Goal: Task Accomplishment & Management: Manage account settings

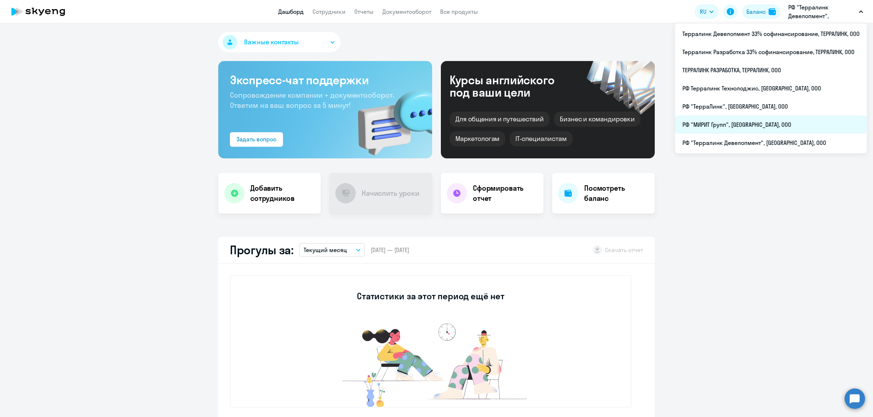
click at [738, 119] on li "РФ "МИРИТ Групп", [GEOGRAPHIC_DATA], ООО" at bounding box center [771, 125] width 192 height 18
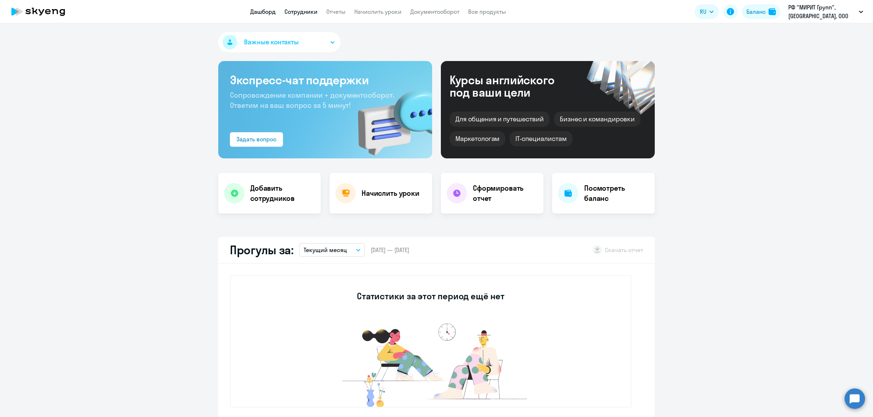
click at [303, 13] on link "Сотрудники" at bounding box center [300, 11] width 33 height 7
select select "30"
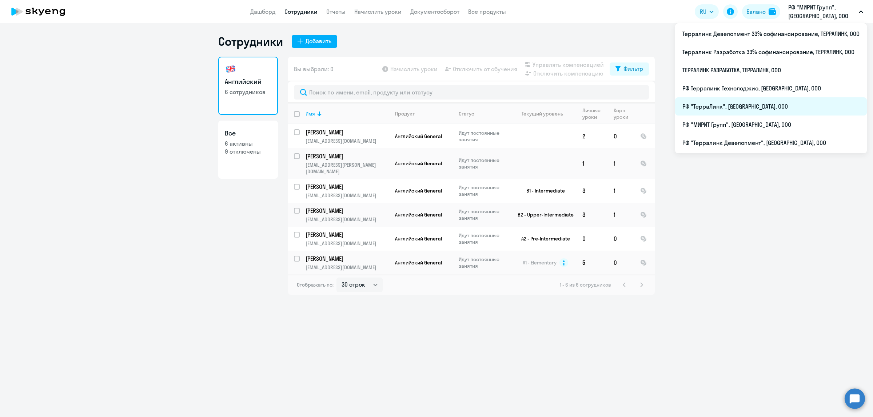
click at [755, 101] on li "РФ "ТерраЛинк", [GEOGRAPHIC_DATA], ООО" at bounding box center [771, 106] width 192 height 18
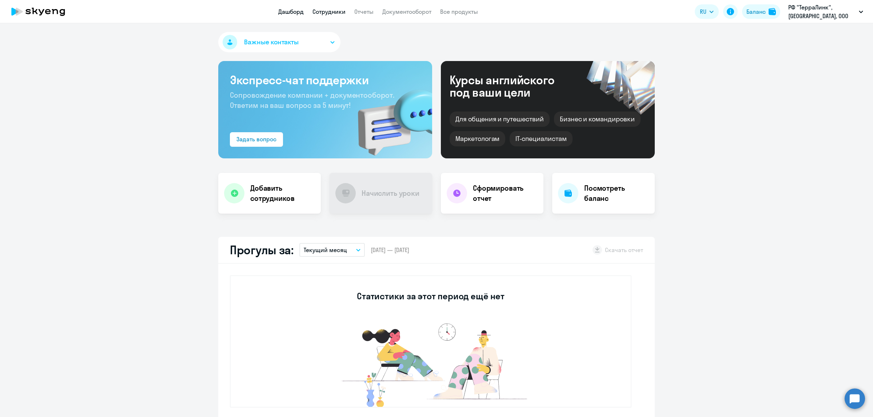
click at [337, 13] on link "Сотрудники" at bounding box center [328, 11] width 33 height 7
select select "30"
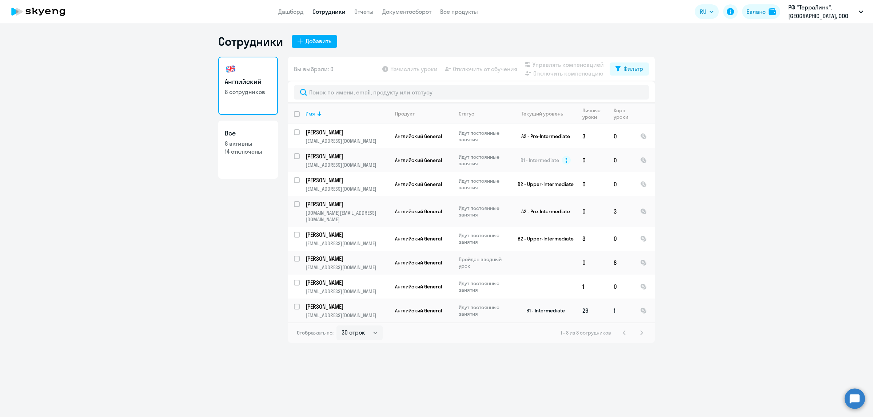
click at [298, 304] on input "select row 5174471" at bounding box center [301, 311] width 15 height 15
checkbox input "true"
click at [483, 69] on span "Отключить от обучения" at bounding box center [485, 69] width 64 height 9
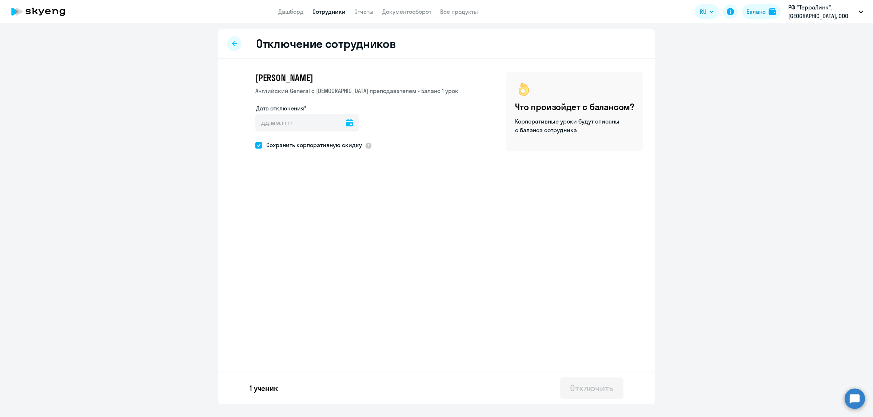
click at [261, 145] on span at bounding box center [258, 145] width 7 height 7
click at [255, 145] on input "Сохранить корпоративную скидку" at bounding box center [255, 145] width 0 height 0
checkbox input "false"
click at [346, 123] on icon at bounding box center [349, 122] width 7 height 7
click at [324, 193] on span "3" at bounding box center [323, 190] width 13 height 13
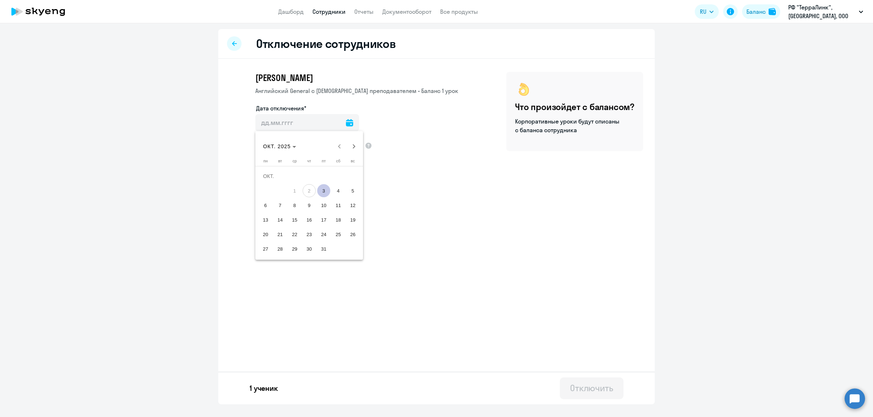
type input "03.10.2025"
type input "3.10.2025"
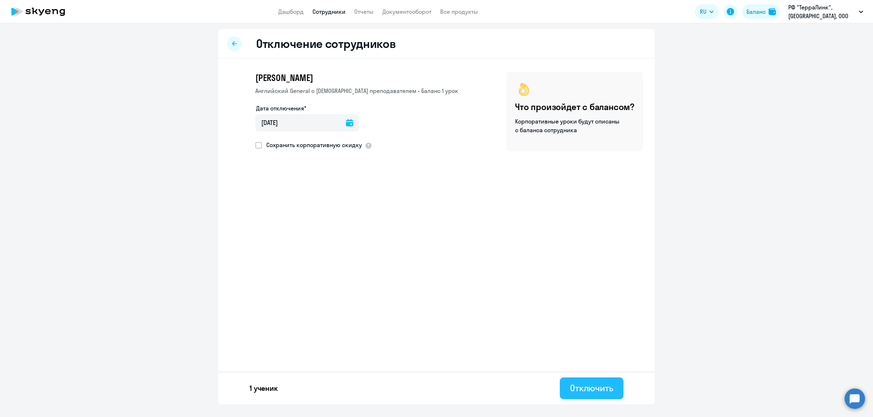
click at [595, 389] on div "Отключить" at bounding box center [591, 388] width 43 height 12
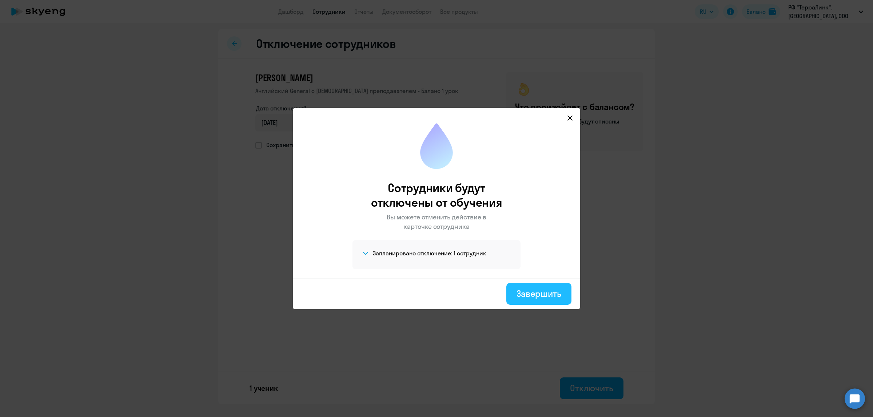
click at [553, 297] on div "Завершить" at bounding box center [538, 294] width 45 height 12
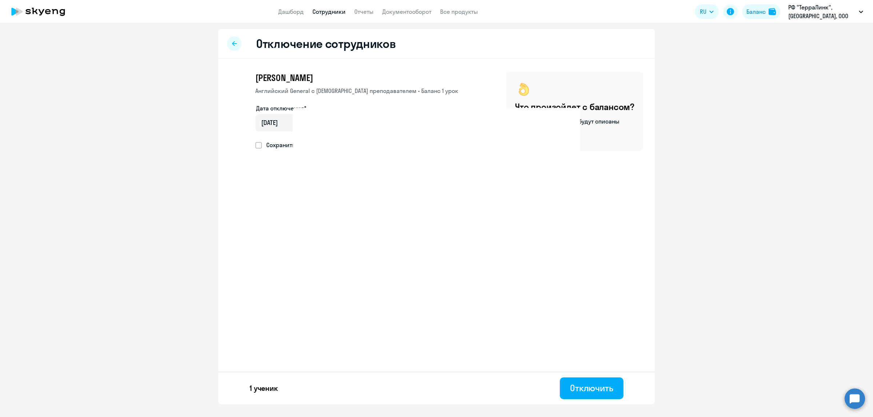
select select "30"
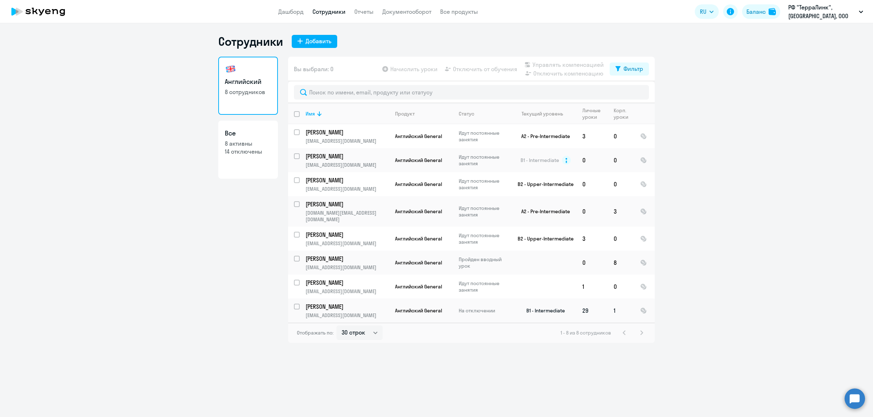
click at [324, 303] on p "Билялов Эльдар Ваисович" at bounding box center [346, 307] width 82 height 8
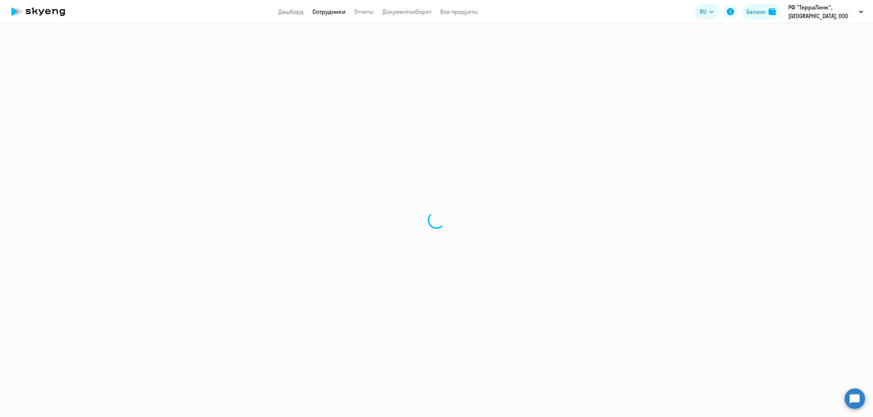
select select "english"
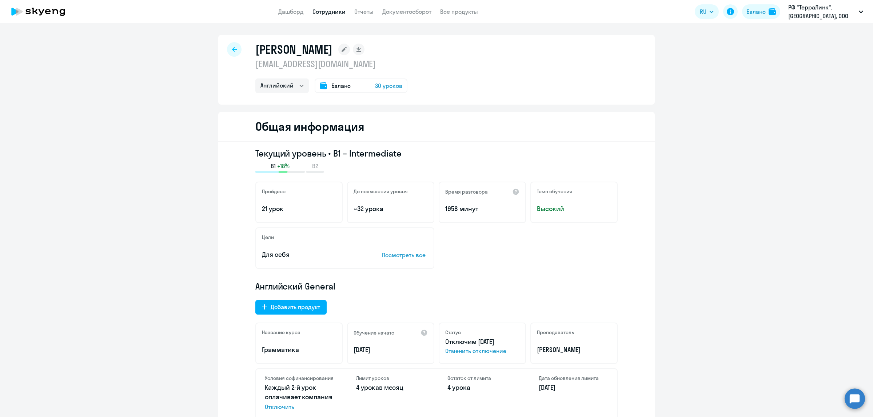
click at [333, 88] on span "Баланс" at bounding box center [340, 85] width 19 height 9
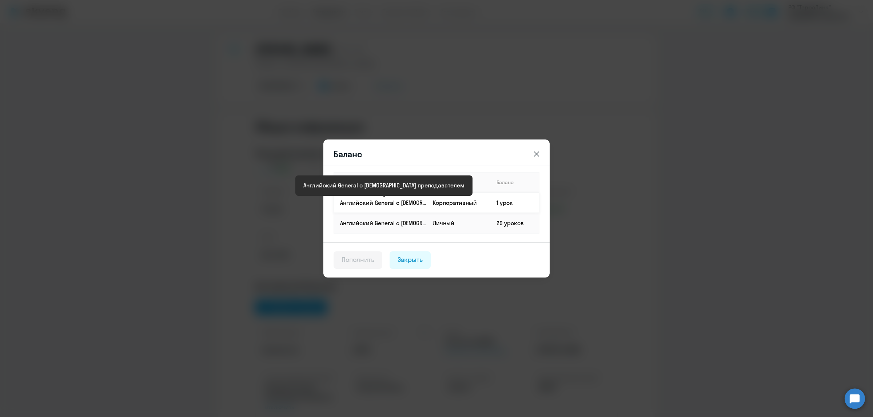
click at [360, 204] on p "Английский General с [DEMOGRAPHIC_DATA] преподавателем" at bounding box center [383, 203] width 87 height 8
click at [533, 156] on icon at bounding box center [536, 154] width 9 height 9
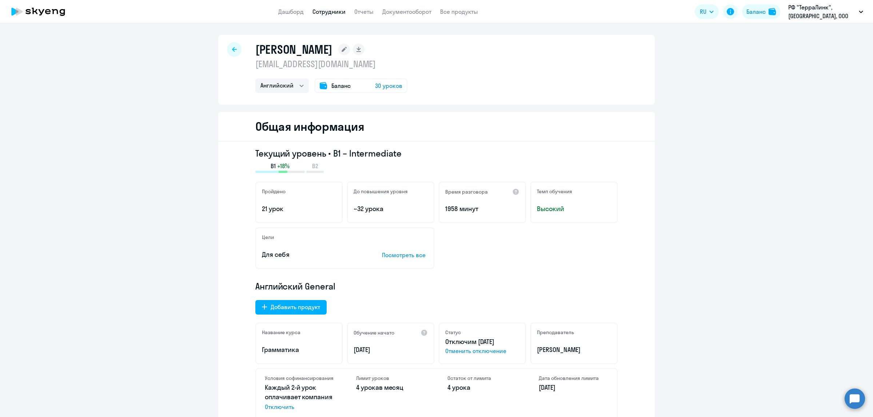
click at [325, 12] on link "Сотрудники" at bounding box center [328, 11] width 33 height 7
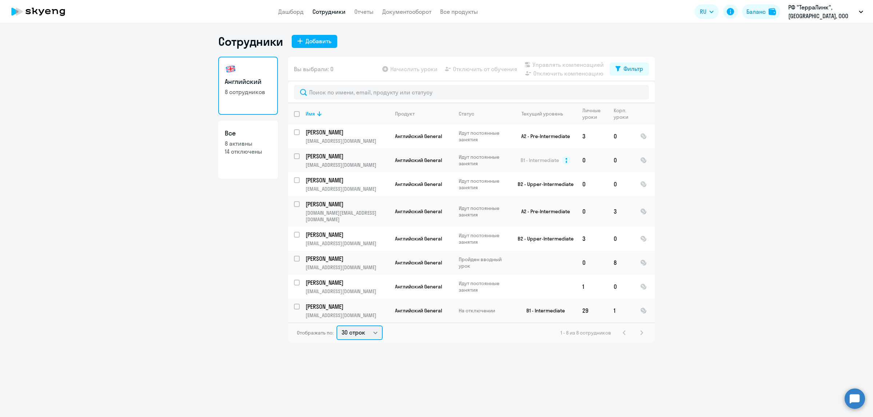
click at [377, 326] on select "30 строк 50 строк 100 строк" at bounding box center [359, 333] width 46 height 15
select select "100"
click at [336, 326] on select "30 строк 50 строк 100 строк" at bounding box center [359, 333] width 46 height 15
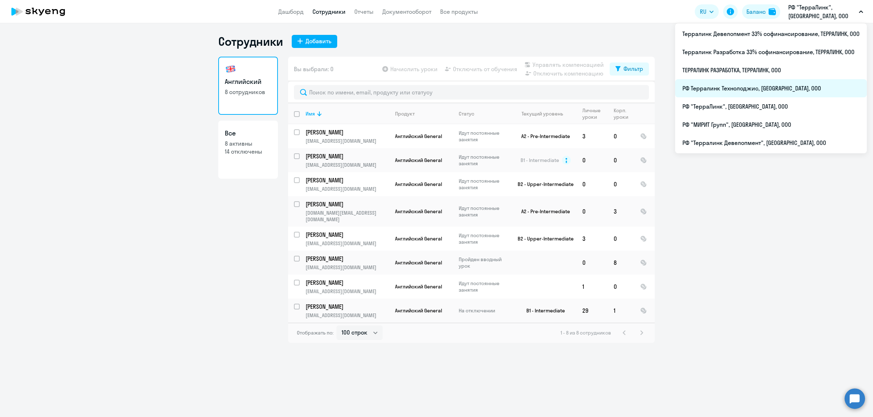
click at [736, 88] on li "РФ Терралинк Технолоджис, ТЕРРАЛИНК, ООО" at bounding box center [771, 88] width 192 height 18
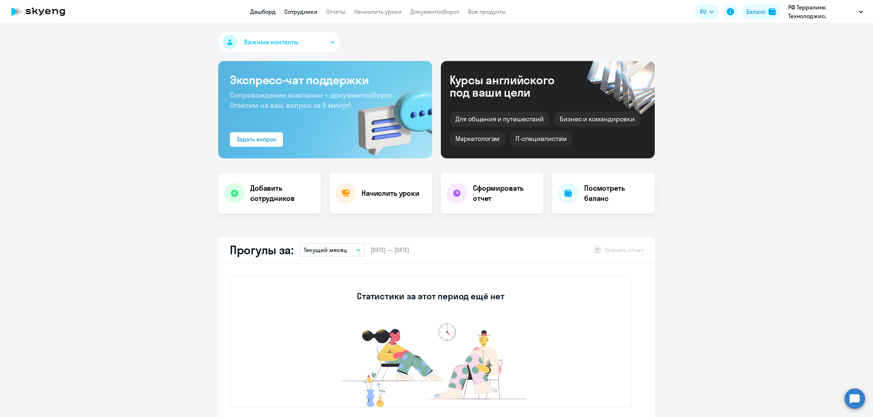
click at [308, 13] on link "Сотрудники" at bounding box center [300, 11] width 33 height 7
select select "30"
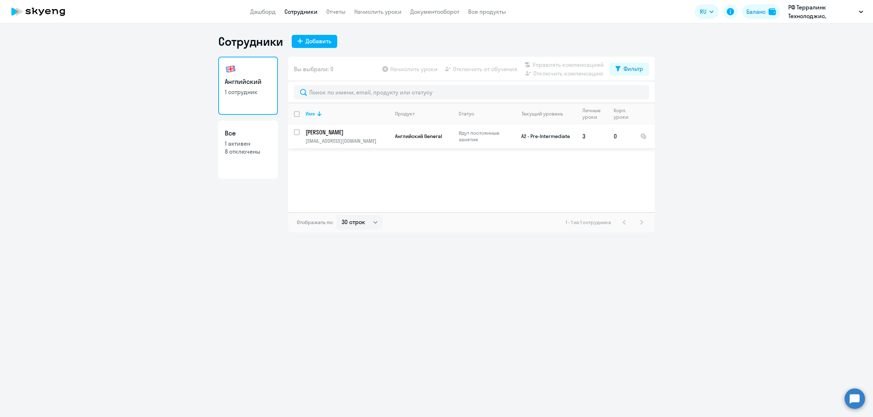
click at [298, 133] on input "select row 20239021" at bounding box center [301, 136] width 15 height 15
checkbox input "true"
click at [476, 70] on span "Отключить от обучения" at bounding box center [485, 69] width 64 height 9
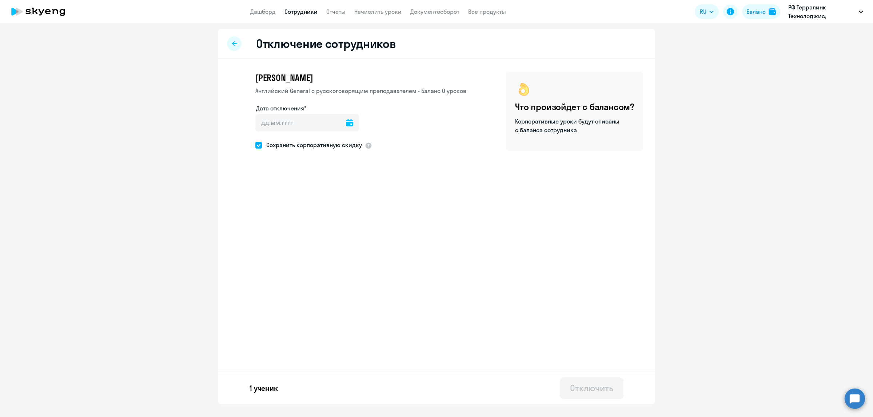
click at [346, 121] on icon at bounding box center [349, 122] width 7 height 7
click at [323, 191] on span "3" at bounding box center [323, 190] width 13 height 13
type input "03.10.2025"
type input "3.10.2025"
click at [597, 393] on div "Отключить" at bounding box center [591, 388] width 43 height 12
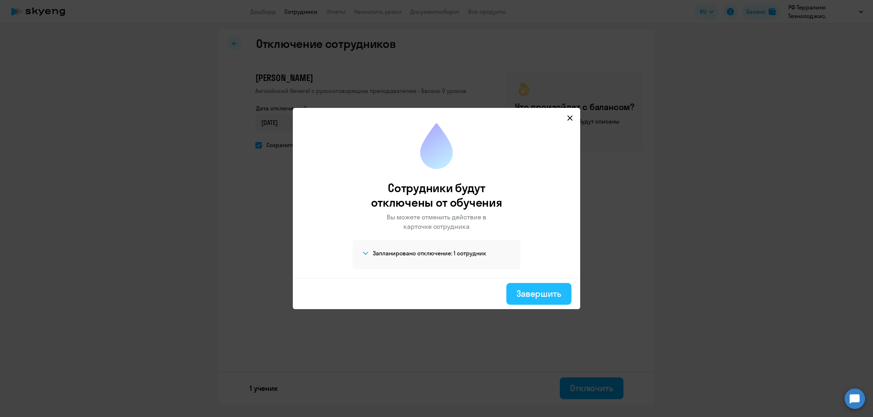
click at [536, 293] on div "Завершить" at bounding box center [538, 294] width 45 height 12
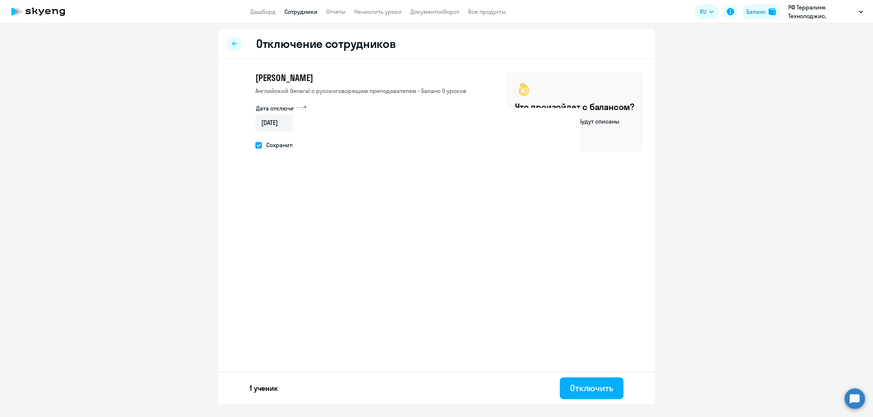
select select "30"
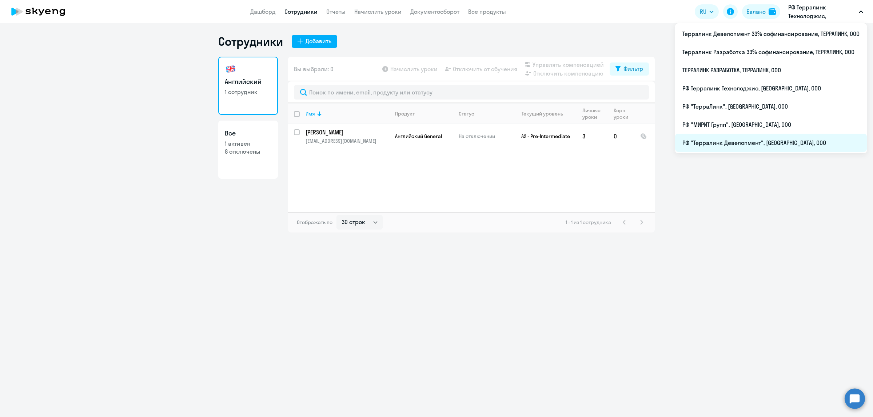
click at [733, 144] on li "РФ "Терралинк Девелопмент", [GEOGRAPHIC_DATA], ООО" at bounding box center [771, 143] width 192 height 18
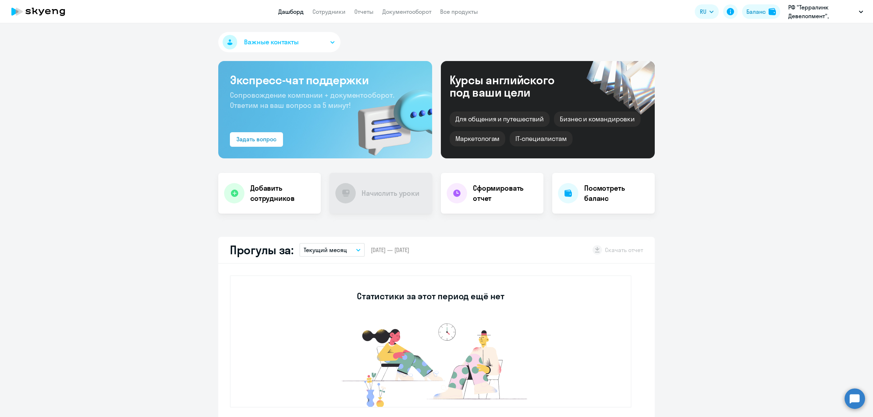
click at [335, 4] on app-header "Дашборд Сотрудники Отчеты Документооборот Все продукты Дашборд Сотрудники Отчет…" at bounding box center [436, 11] width 873 height 23
click at [337, 15] on link "Сотрудники" at bounding box center [328, 11] width 33 height 7
select select "30"
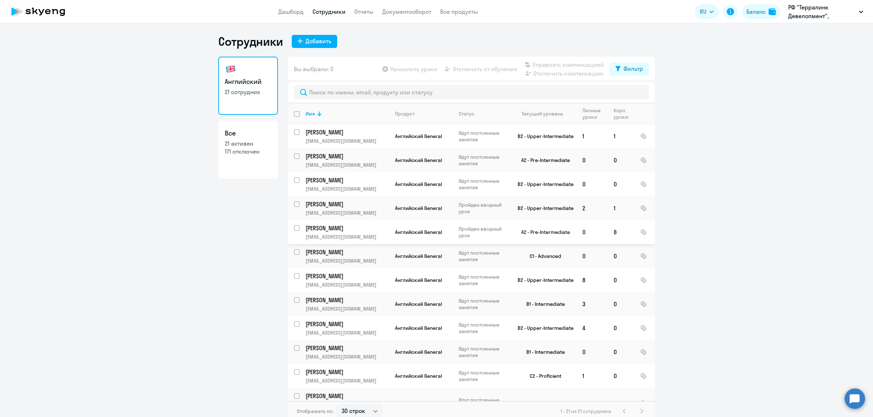
click at [348, 229] on p "Сидорова Виолетта Олеговна" at bounding box center [346, 228] width 82 height 8
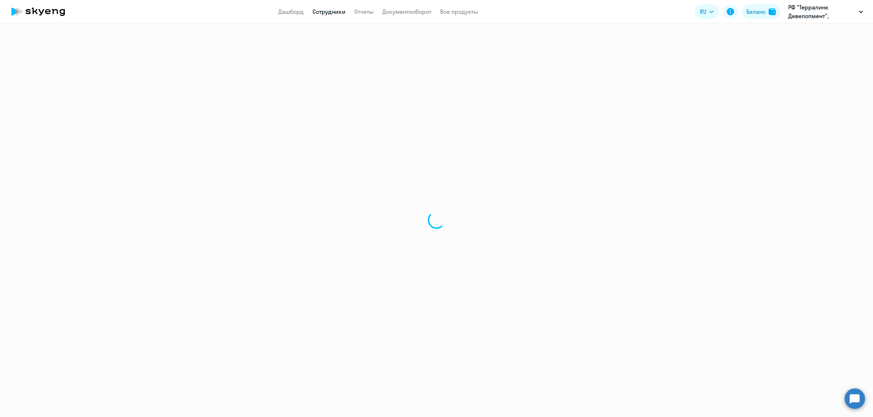
select select "english"
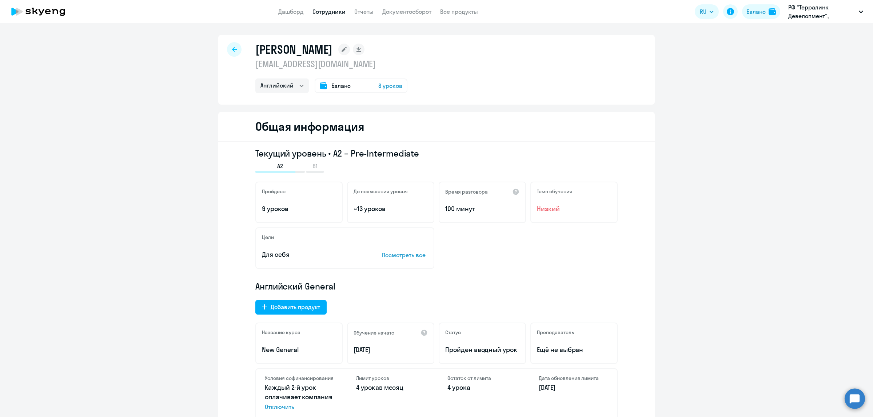
click at [329, 10] on link "Сотрудники" at bounding box center [328, 11] width 33 height 7
select select "30"
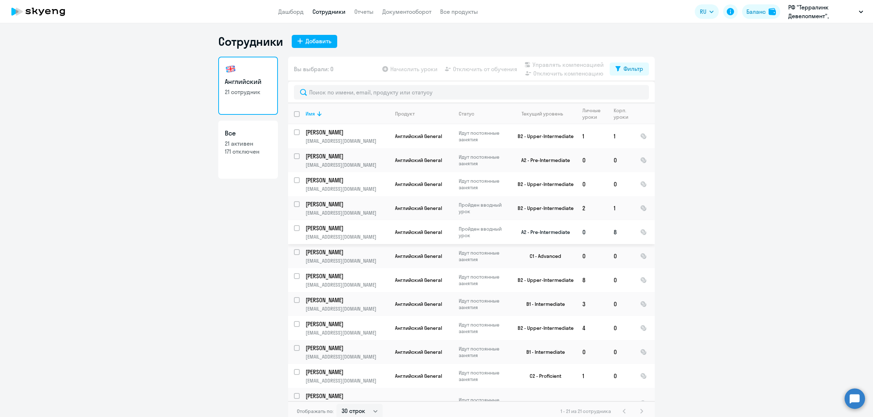
click at [294, 226] on input "select row 10283049" at bounding box center [301, 232] width 15 height 15
checkbox input "true"
click at [488, 68] on span "Отключить от обучения" at bounding box center [485, 69] width 64 height 9
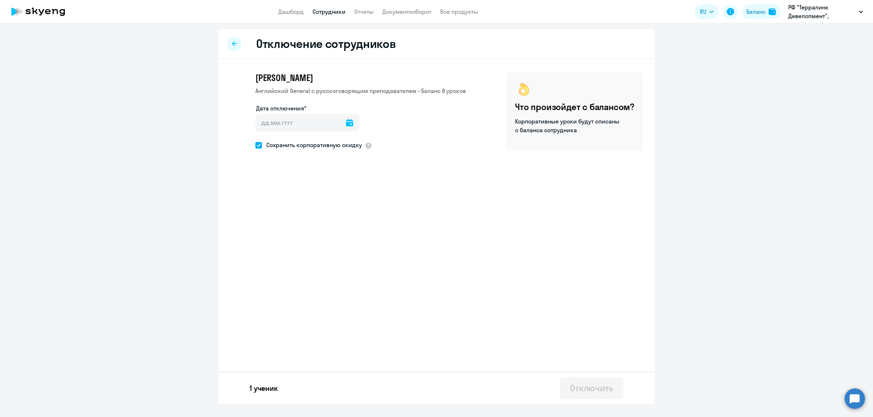
click at [346, 124] on icon at bounding box center [349, 122] width 7 height 7
click at [325, 189] on span "3" at bounding box center [323, 190] width 13 height 13
type input "03.10.2025"
type input "3.10.2025"
click at [597, 386] on div "Отключить" at bounding box center [591, 388] width 43 height 12
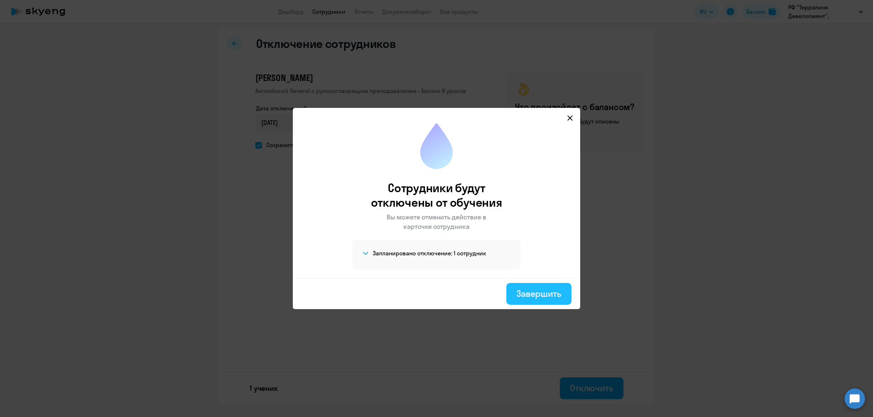
click at [542, 296] on div "Завершить" at bounding box center [538, 294] width 45 height 12
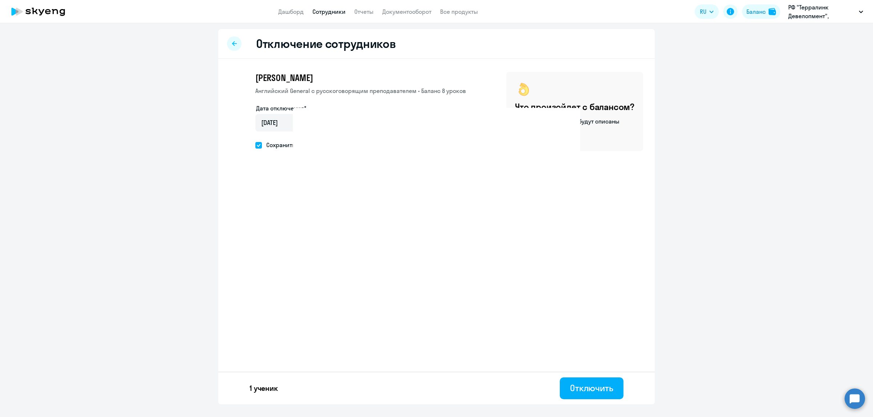
select select "30"
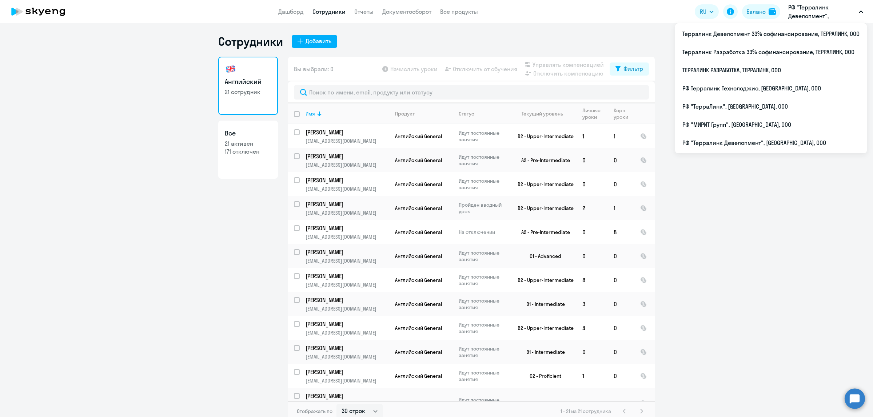
click at [694, 283] on ng-component "Сотрудники Добавить Английский 21 сотрудник Все 21 активен 171 отключен Вы выбр…" at bounding box center [436, 228] width 873 height 388
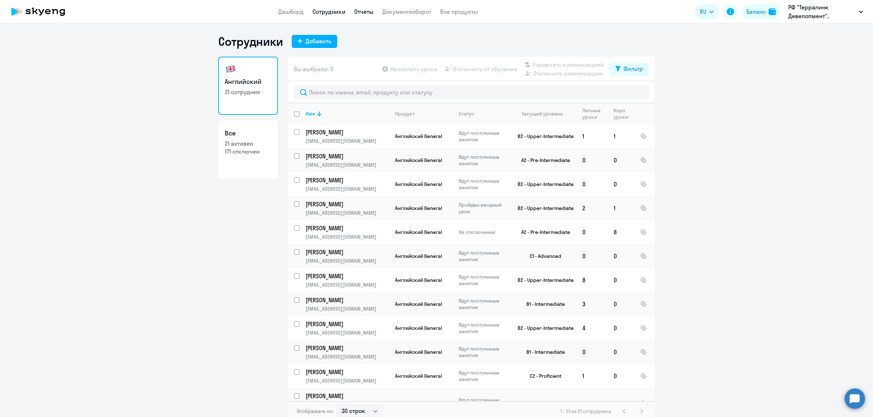
click at [368, 13] on link "Отчеты" at bounding box center [363, 11] width 19 height 7
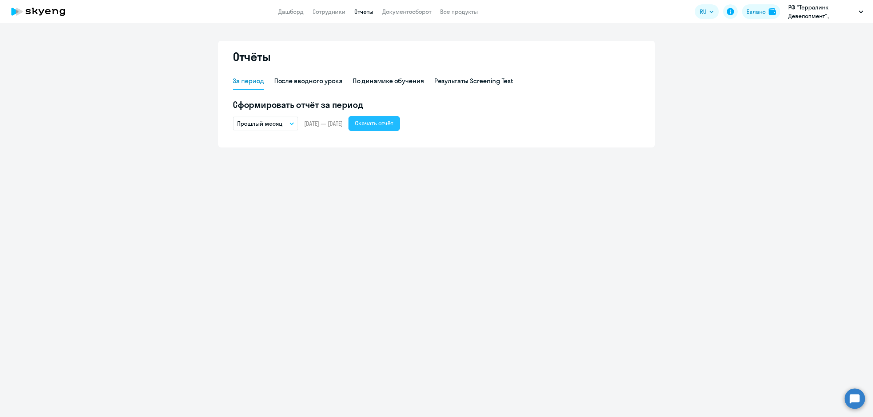
click at [393, 122] on div "Скачать отчёт" at bounding box center [374, 123] width 38 height 9
click at [335, 8] on link "Сотрудники" at bounding box center [328, 11] width 33 height 7
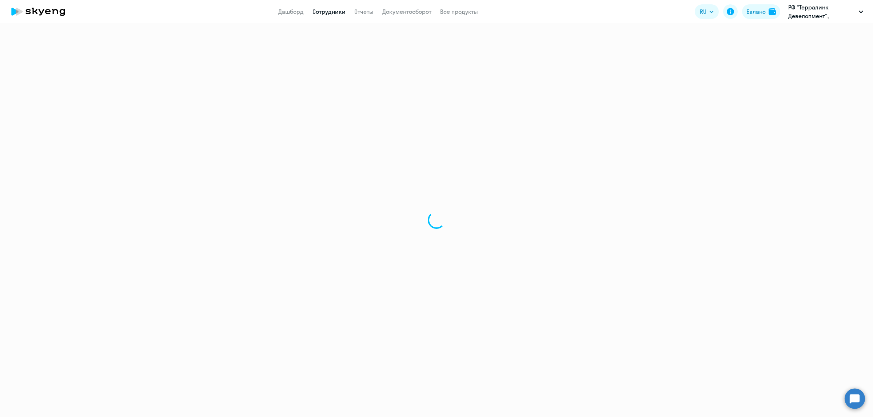
select select "30"
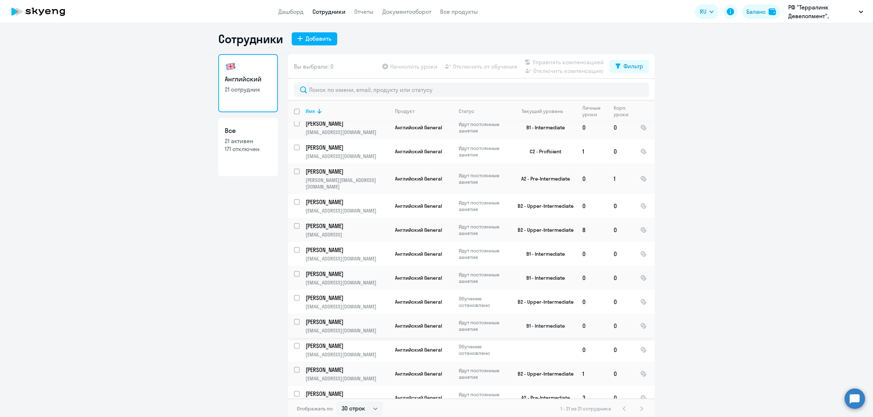
scroll to position [4, 0]
click at [315, 317] on p "Горячева Анастасия Олеговна" at bounding box center [346, 321] width 82 height 8
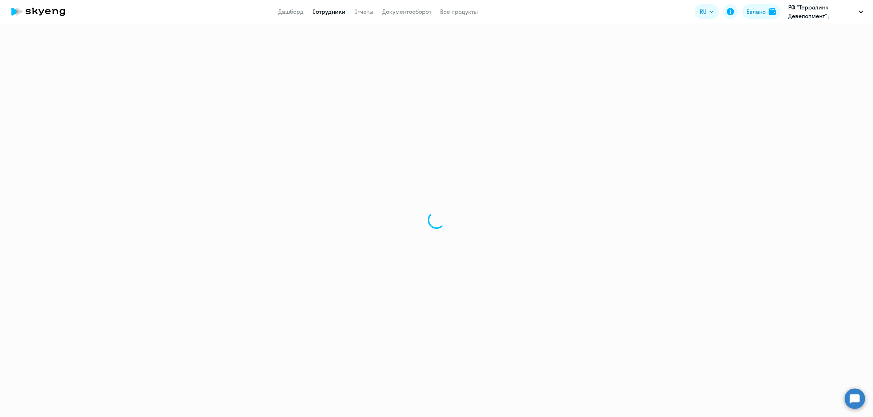
select select "english"
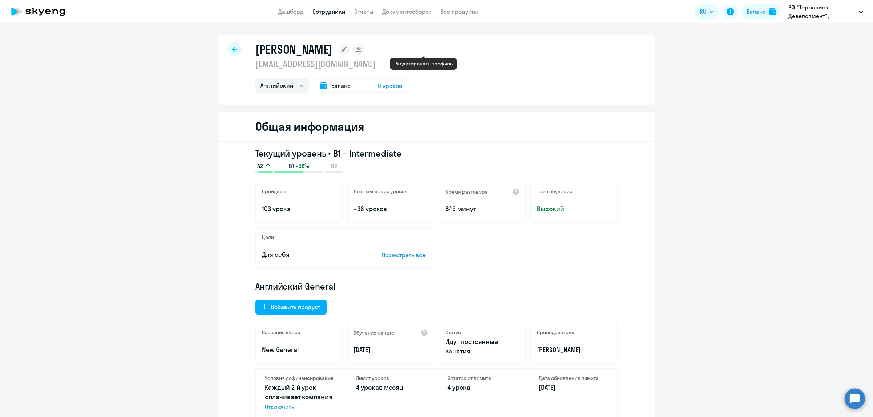
click at [346, 50] on icon at bounding box center [343, 49] width 5 height 5
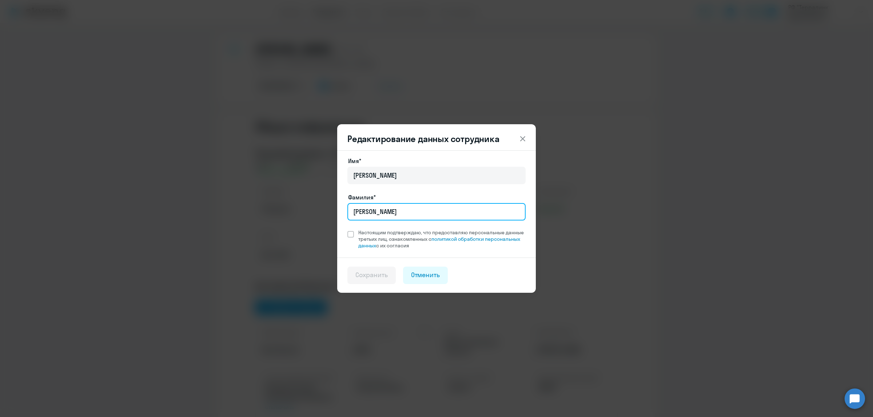
drag, startPoint x: 391, startPoint y: 208, endPoint x: 368, endPoint y: 241, distance: 40.7
click at [331, 213] on div "Редактирование данных сотрудника Имя* Анастасия Олеговна Фамилия* Горячева Наст…" at bounding box center [436, 209] width 352 height 204
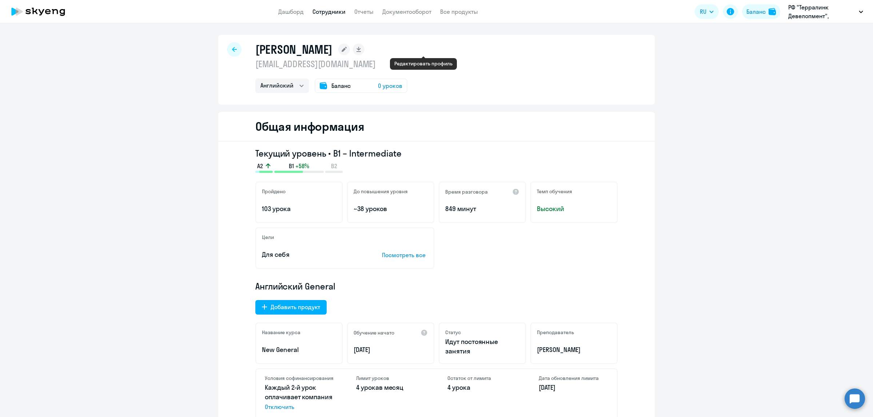
click at [350, 50] on rect at bounding box center [344, 50] width 12 height 12
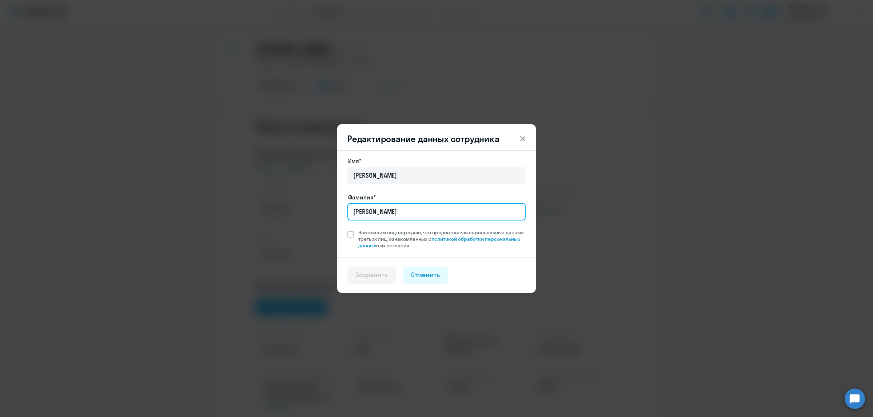
drag, startPoint x: 384, startPoint y: 211, endPoint x: 311, endPoint y: 214, distance: 73.1
click at [311, 214] on div "Редактирование данных сотрудника Имя* Анастасия Олеговна Фамилия* Горячева Наст…" at bounding box center [436, 209] width 352 height 204
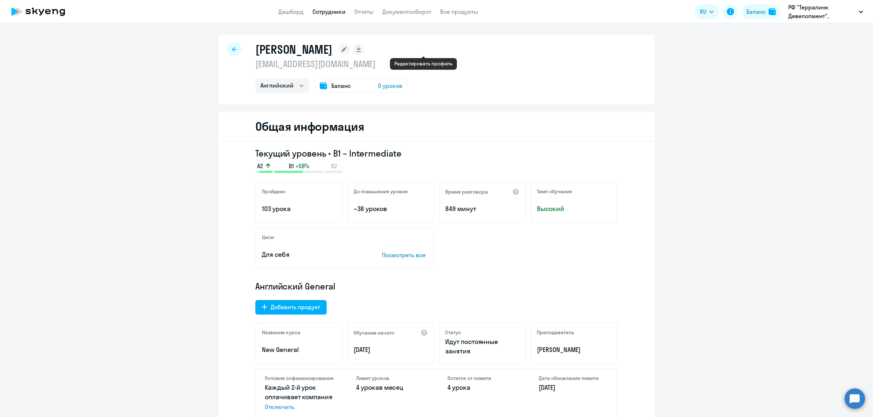
click at [350, 49] on icon at bounding box center [344, 50] width 12 height 12
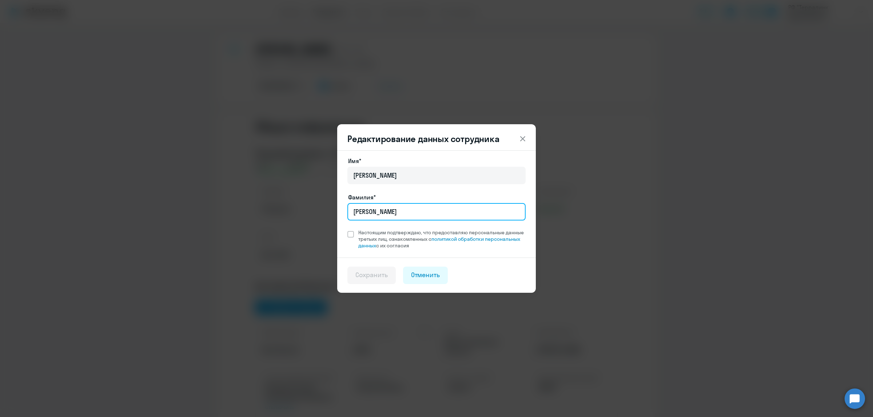
drag, startPoint x: 382, startPoint y: 207, endPoint x: 346, endPoint y: 204, distance: 36.2
click at [347, 204] on div "Горячева" at bounding box center [436, 211] width 178 height 17
type input "Ивашова"
click at [349, 231] on span at bounding box center [350, 234] width 7 height 7
click at [347, 229] on input "Настоящим подтверждаю, что предоставляю персональные данные третьих лиц, ознако…" at bounding box center [347, 229] width 0 height 0
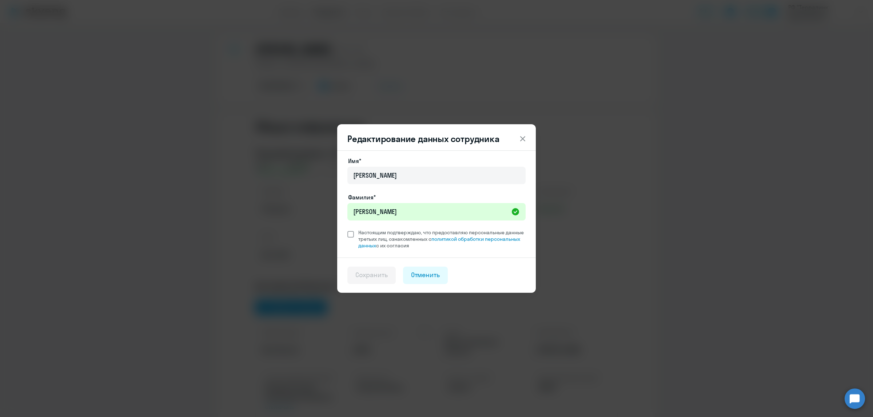
checkbox input "true"
click at [380, 270] on div "Сохранить" at bounding box center [371, 274] width 32 height 9
select select "english"
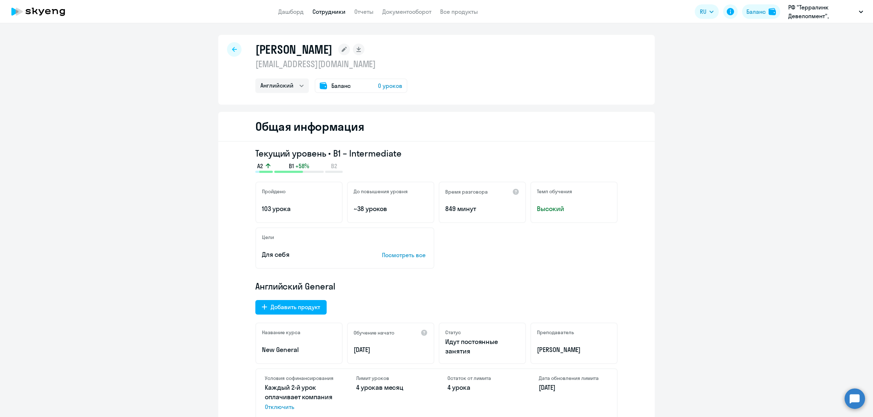
click at [329, 13] on link "Сотрудники" at bounding box center [328, 11] width 33 height 7
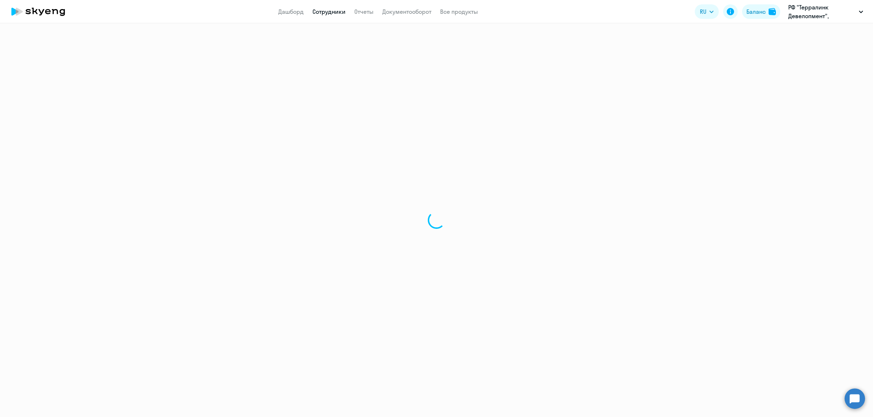
select select "30"
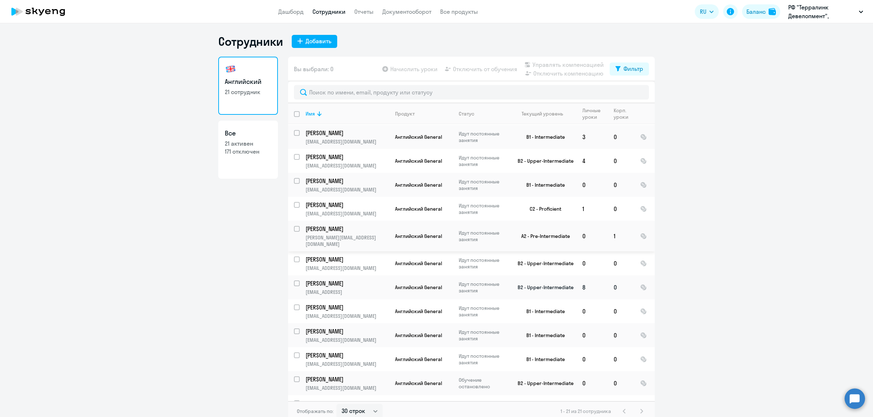
scroll to position [182, 0]
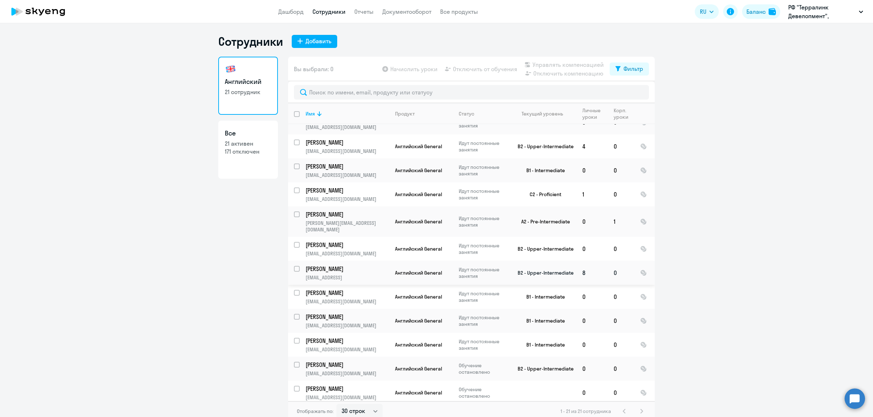
click at [294, 266] on input "select row 11982578" at bounding box center [301, 273] width 15 height 15
checkbox input "true"
click at [295, 164] on input "select row 13446181" at bounding box center [301, 171] width 15 height 15
checkbox input "true"
click at [486, 66] on span "Отключить от обучения" at bounding box center [485, 69] width 64 height 9
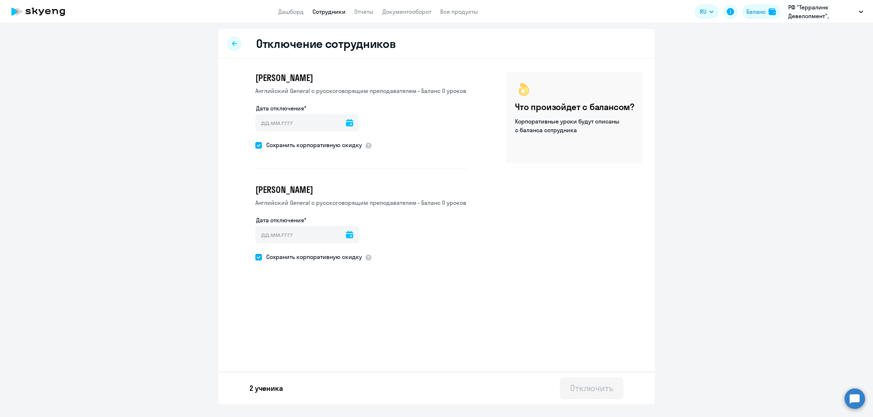
click at [346, 127] on div at bounding box center [349, 122] width 7 height 17
click at [346, 124] on icon at bounding box center [349, 122] width 7 height 7
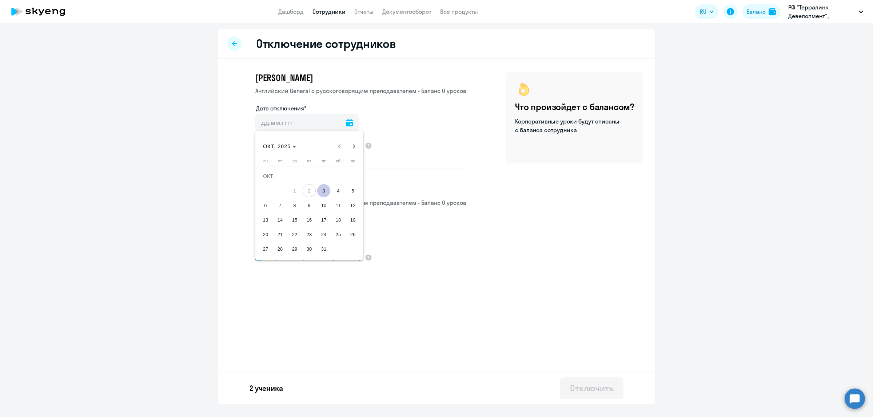
click at [325, 191] on span "3" at bounding box center [323, 190] width 13 height 13
type input "03.10.2025"
type input "3.10.2025"
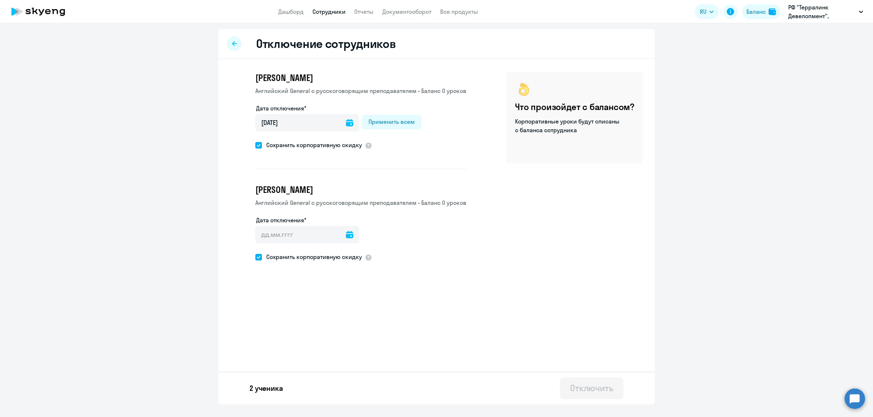
click at [346, 236] on icon at bounding box center [349, 234] width 7 height 7
click at [327, 302] on span "3" at bounding box center [323, 302] width 13 height 13
type input "03.10.2025"
type input "3.10.2025"
click at [608, 384] on div "Отключить" at bounding box center [591, 388] width 43 height 12
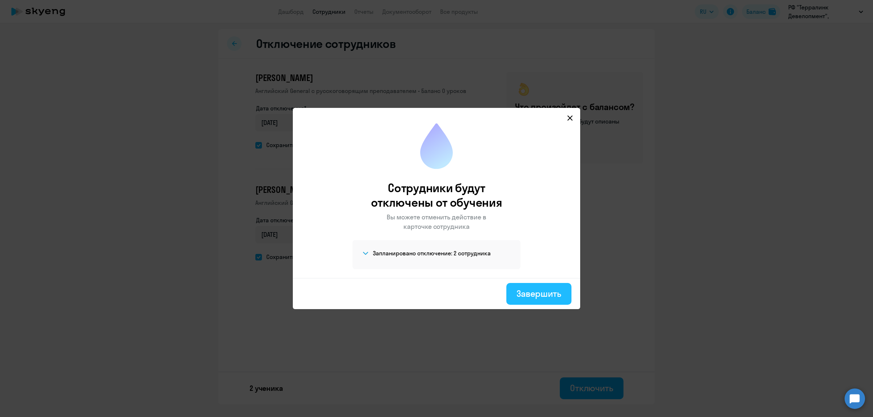
click at [546, 288] on div "Завершить" at bounding box center [538, 294] width 45 height 12
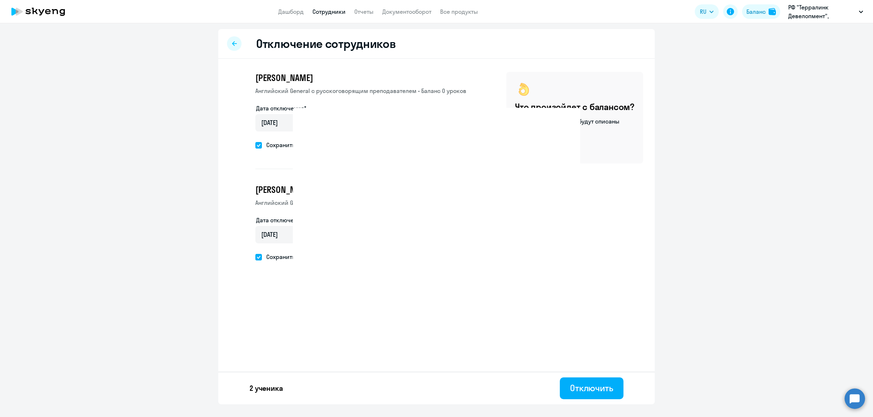
select select "30"
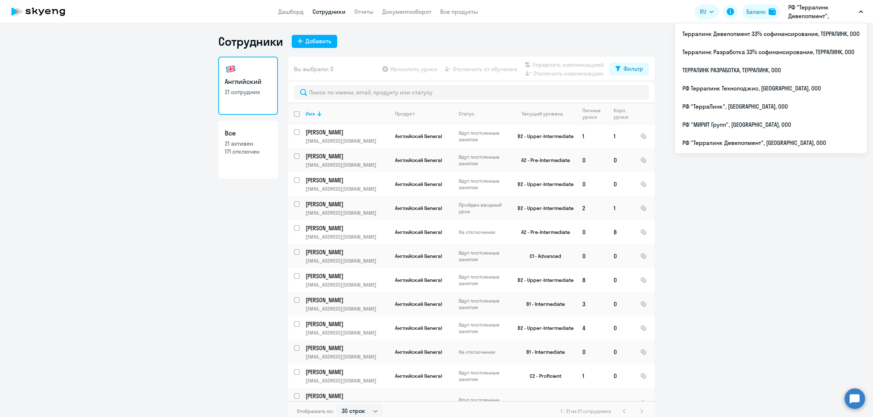
drag, startPoint x: 795, startPoint y: 11, endPoint x: 745, endPoint y: 288, distance: 281.2
click at [745, 288] on ng-component "Сотрудники Добавить Английский 21 сотрудник Все 21 активен 171 отключен Вы выбр…" at bounding box center [436, 228] width 873 height 388
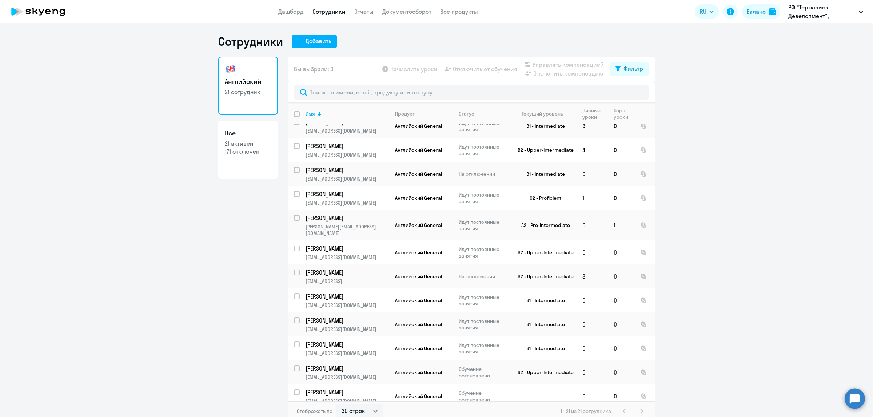
scroll to position [182, 0]
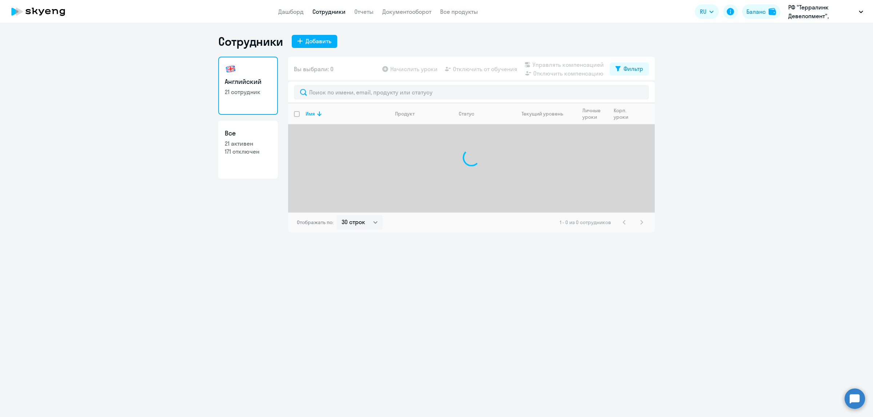
select select "30"
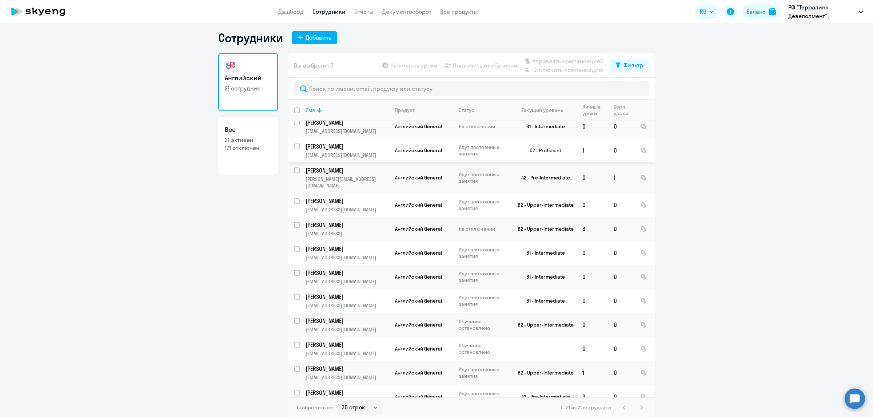
scroll to position [4, 0]
drag, startPoint x: 351, startPoint y: 353, endPoint x: 250, endPoint y: 364, distance: 101.7
click at [246, 366] on div "Английский 21 сотрудник Все 21 активен 171 отключен" at bounding box center [248, 233] width 60 height 361
drag, startPoint x: 316, startPoint y: 364, endPoint x: 243, endPoint y: 364, distance: 73.4
click at [243, 364] on div "Английский 21 сотрудник Все 21 активен 171 отключен" at bounding box center [248, 233] width 60 height 361
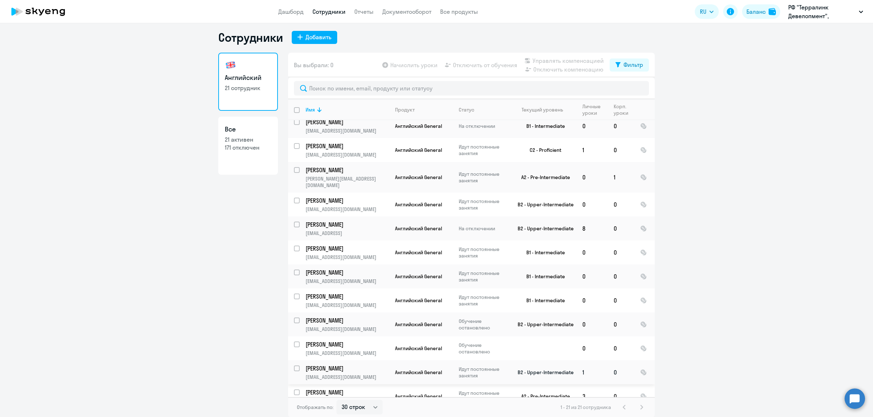
click at [294, 366] on input "select row 15831406" at bounding box center [301, 373] width 15 height 15
click at [295, 366] on input "deselect row 15831406" at bounding box center [301, 373] width 15 height 15
checkbox input "false"
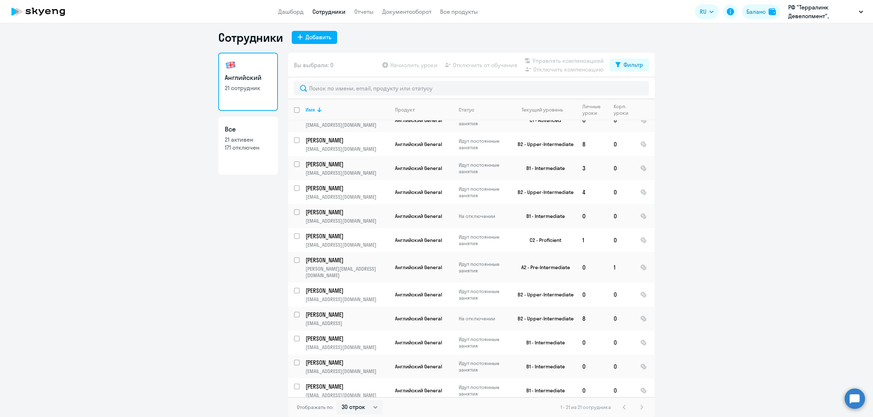
scroll to position [131, 0]
click at [294, 187] on input "select row 11821501" at bounding box center [301, 193] width 15 height 15
checkbox input "true"
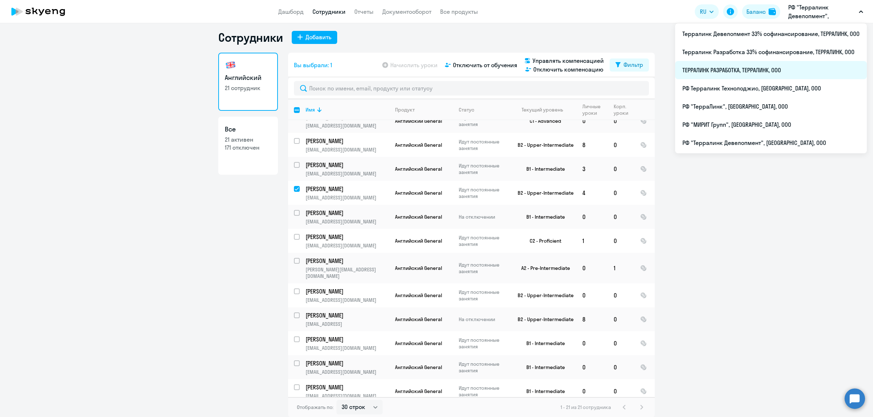
click at [775, 67] on li "ТЕРРАЛИНК РАЗРАБОТКА, ТЕРРАЛИНК, ООО" at bounding box center [771, 70] width 192 height 18
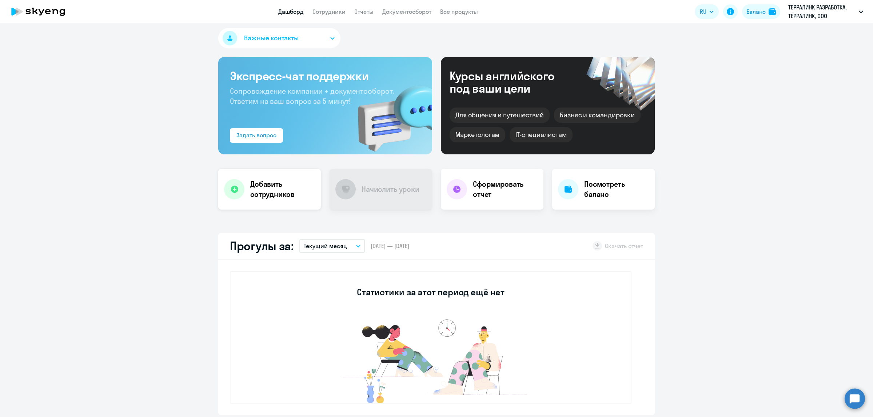
click at [283, 197] on h4 "Добавить сотрудников" at bounding box center [282, 189] width 65 height 20
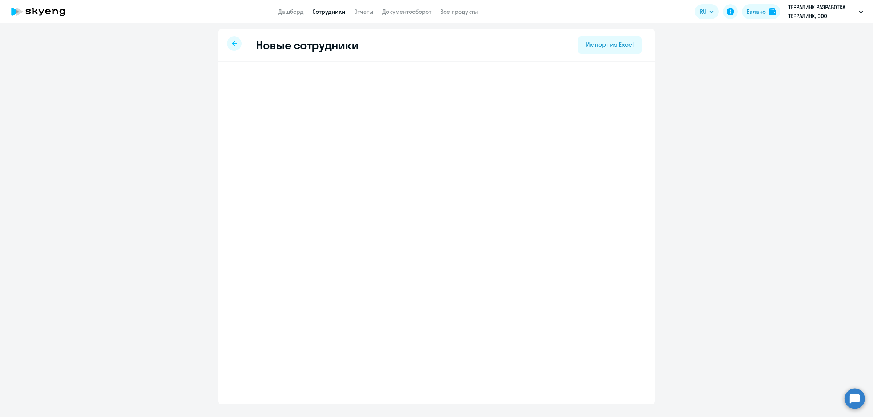
select select "english_adult_not_native_speaker"
select select "3"
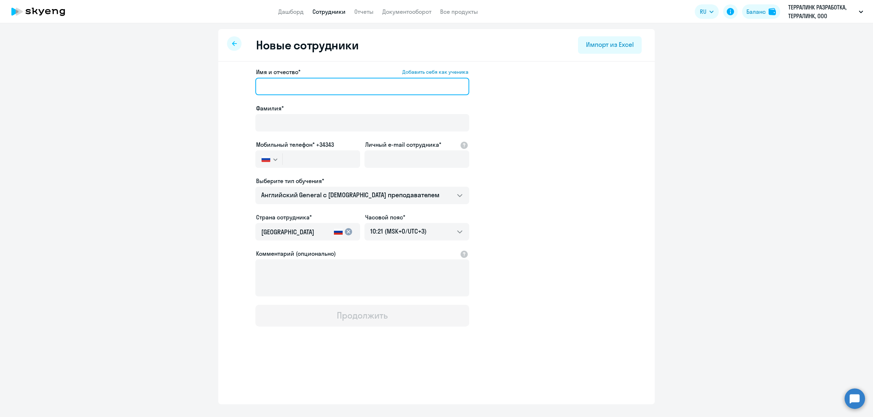
click at [345, 86] on input "Имя и отчество* Добавить себя как ученика" at bounding box center [362, 86] width 214 height 17
paste input "Воропаева Елена Васильевна"
drag, startPoint x: 296, startPoint y: 85, endPoint x: 233, endPoint y: 83, distance: 62.6
click at [237, 85] on app-new-student-form "Имя и отчество* Добавить себя как ученика Воропаева Елена Васильевна Фамилия* М…" at bounding box center [436, 197] width 413 height 259
type input "Елена Васильевна"
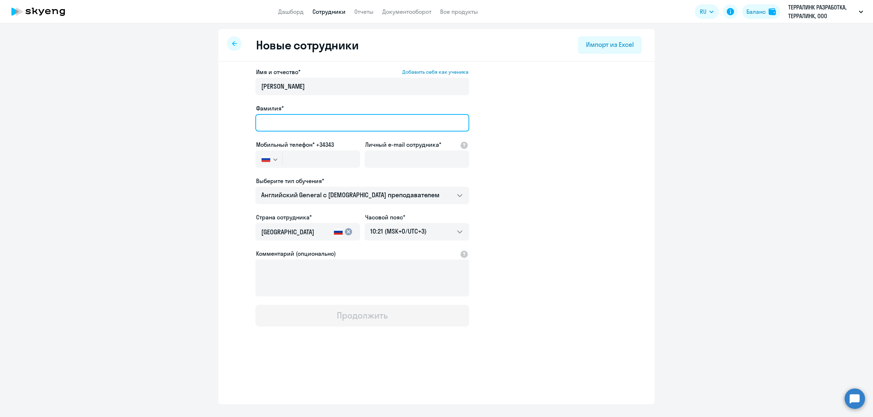
click at [268, 122] on input "Фамилия*" at bounding box center [362, 122] width 214 height 17
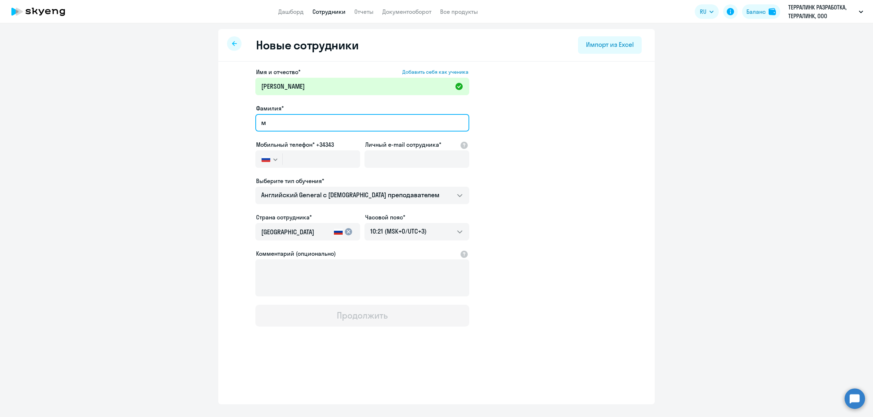
drag, startPoint x: 284, startPoint y: 123, endPoint x: 251, endPoint y: 122, distance: 32.7
click at [251, 122] on app-new-student-form "Имя и отчество* Добавить себя как ученика Елена Васильевна Фамилия* м Мобильный…" at bounding box center [436, 197] width 413 height 259
paste input "оропаева"
type input "Воропаева"
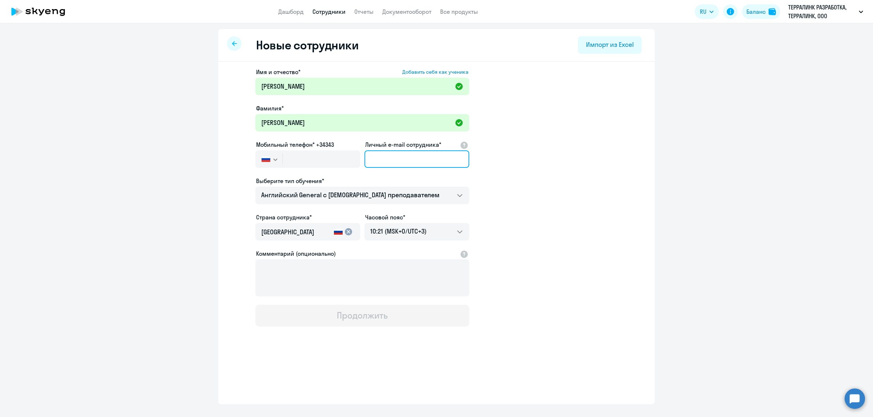
click at [393, 153] on input "Личный e-mail сотрудника*" at bounding box center [416, 159] width 105 height 17
paste input "voropaevae@terralink-global.com"
type input "voropaevae@terralink-global.com"
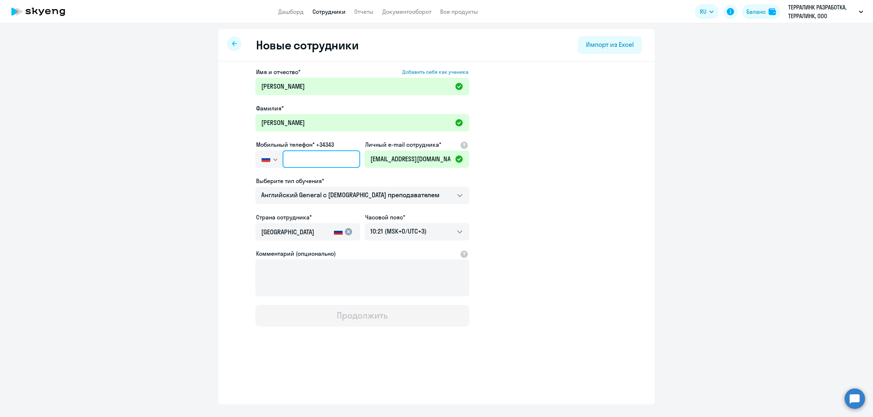
click at [304, 159] on input "text" at bounding box center [320, 159] width 77 height 17
paste input "+7 908 131-29-92"
type input "+7 908 131-29-92"
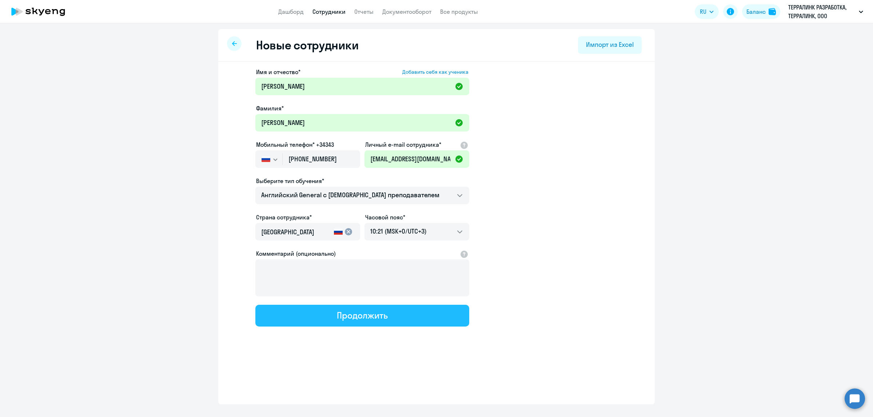
click at [362, 320] on button "Продолжить" at bounding box center [362, 316] width 214 height 22
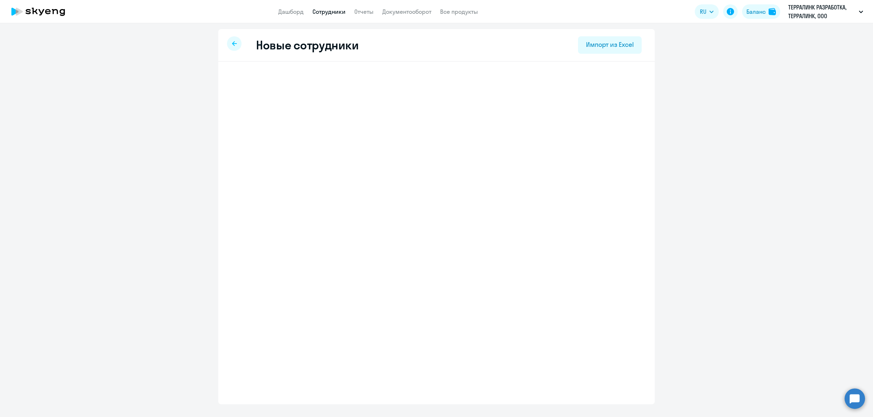
select select "english_adult_not_native_speaker"
select select "3"
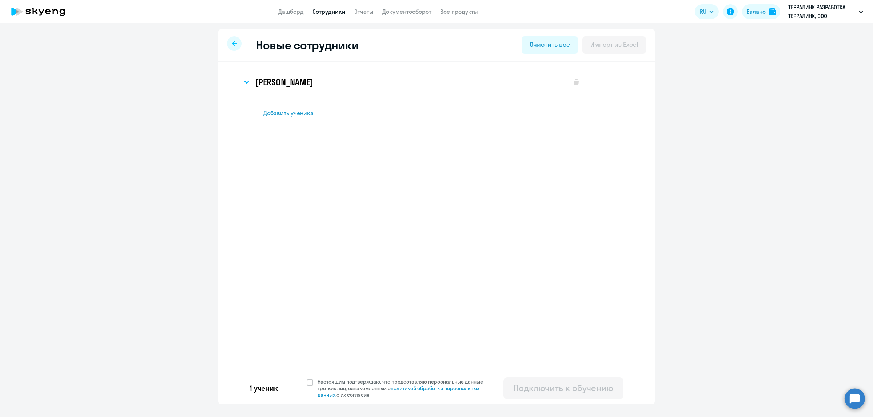
click at [297, 110] on span "Добавить ученика" at bounding box center [288, 113] width 50 height 8
select select "english_adult_not_native_speaker"
select select "3"
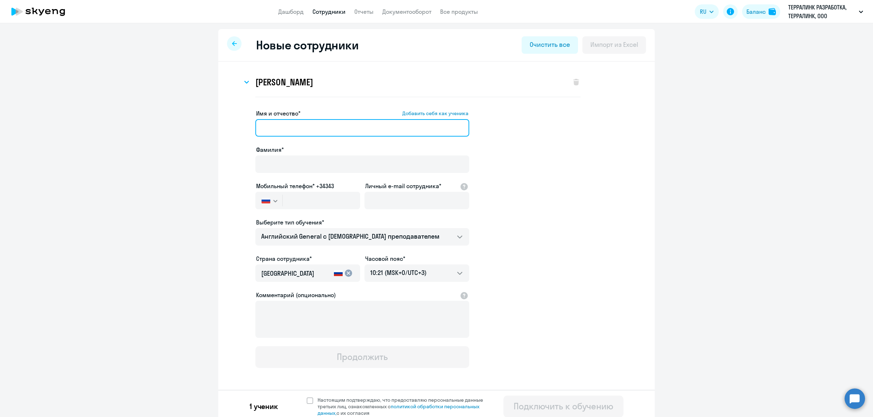
click at [354, 126] on input "Имя и отчество* Добавить себя как ученика" at bounding box center [362, 127] width 214 height 17
paste input "[PERSON_NAME]"
drag, startPoint x: 290, startPoint y: 126, endPoint x: 226, endPoint y: 122, distance: 63.7
click at [230, 122] on app-new-student-form "Имя и отчество* Добавить себя как ученика Михайлов Игорь Сергеевич Фамилия* Моб…" at bounding box center [436, 238] width 413 height 259
type input "Игорь Сергеевич"
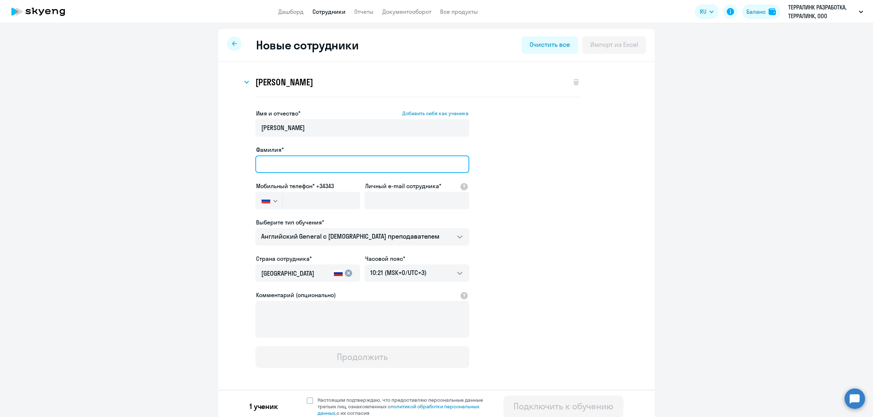
click at [262, 162] on input "Фамилия*" at bounding box center [362, 164] width 214 height 17
paste input "Михайлов"
type input "Михайлов"
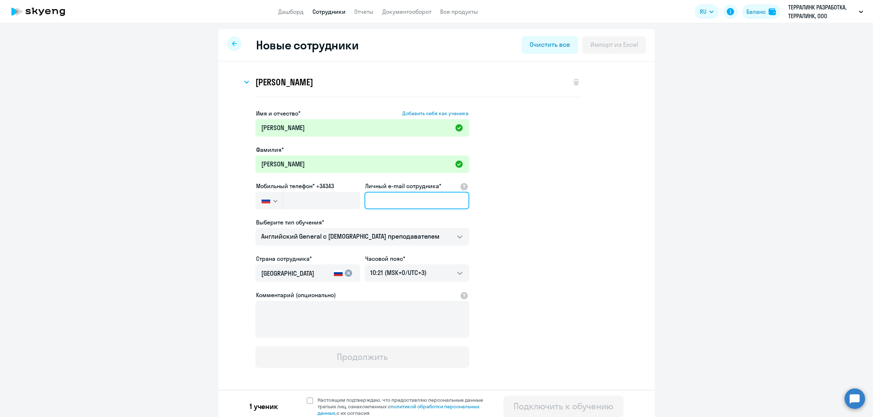
click at [375, 202] on input "Личный e-mail сотрудника*" at bounding box center [416, 200] width 105 height 17
paste input "[EMAIL_ADDRESS][DOMAIN_NAME]"
type input "[EMAIL_ADDRESS][DOMAIN_NAME]"
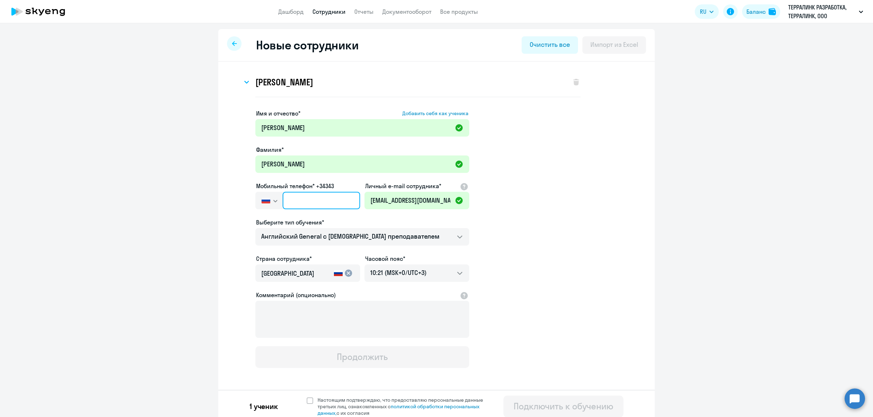
click at [311, 201] on input "text" at bounding box center [320, 200] width 77 height 17
paste input "+7 916 186-16-08"
type input "+7 916 186-16-08"
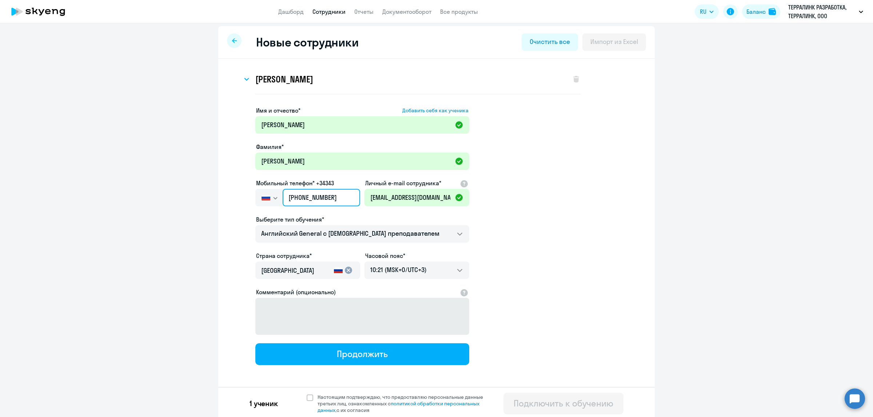
scroll to position [4, 0]
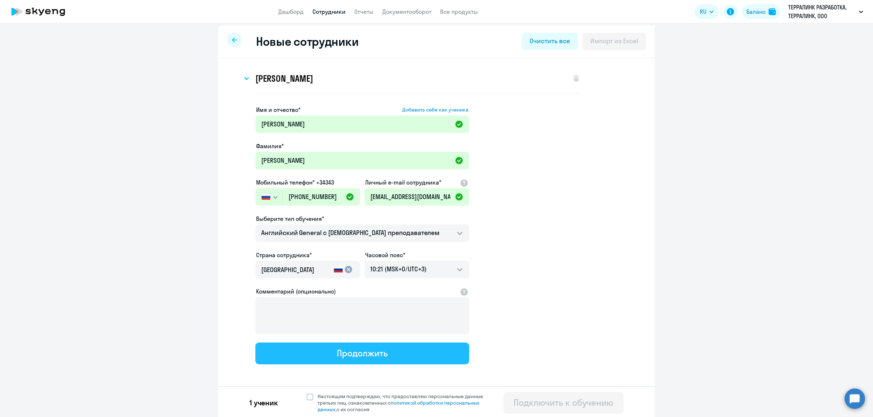
click at [362, 353] on div "Продолжить" at bounding box center [362, 354] width 51 height 12
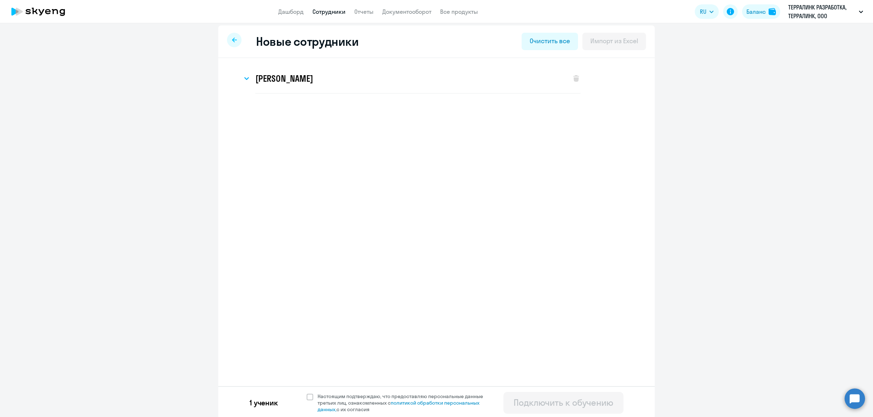
select select "english_adult_not_native_speaker"
select select "3"
select select "english_adult_not_native_speaker"
select select "3"
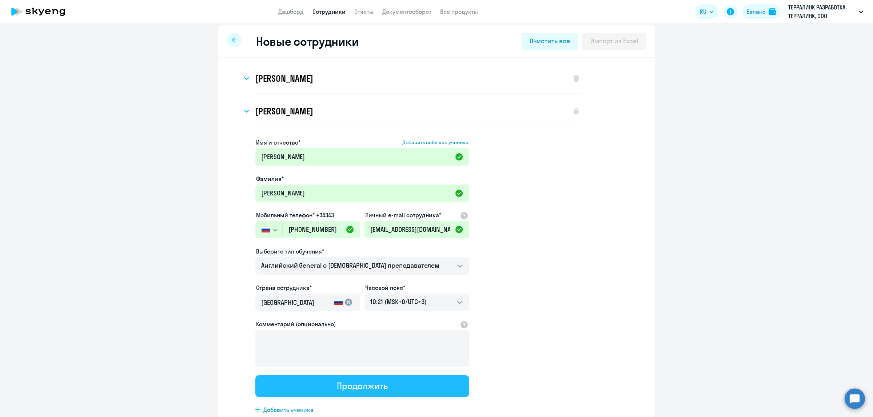
scroll to position [0, 0]
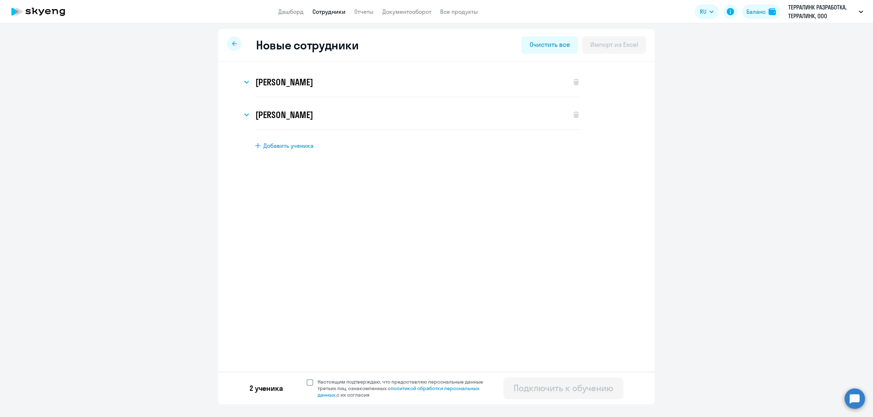
click at [311, 381] on span at bounding box center [309, 383] width 7 height 7
click at [306, 379] on input "Настоящим подтверждаю, что предоставляю персональные данные третьих лиц, ознако…" at bounding box center [306, 378] width 0 height 0
checkbox input "true"
click at [548, 389] on div "Подключить к обучению" at bounding box center [563, 388] width 100 height 12
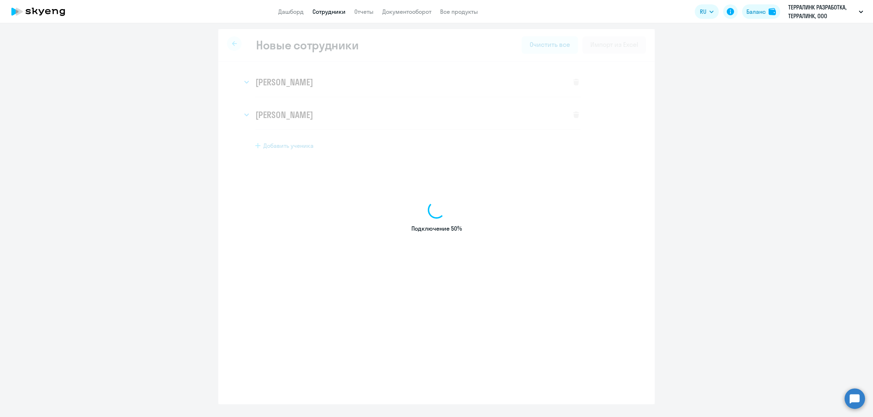
select select "english_adult_not_native_speaker"
select select "3"
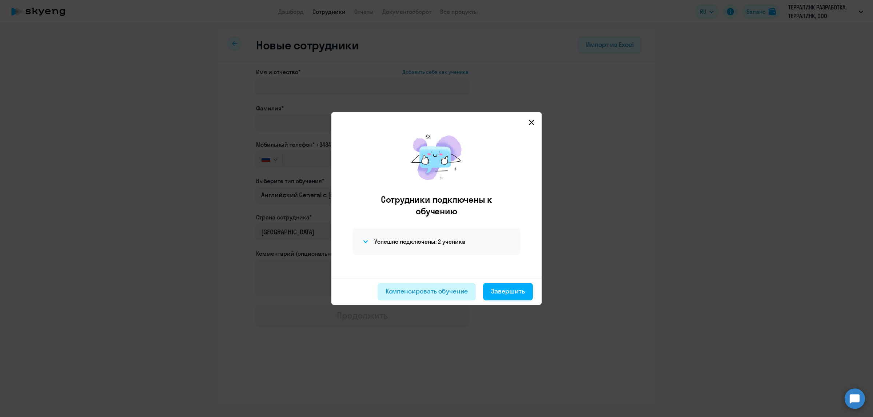
click at [453, 293] on div "Компенсировать обучение" at bounding box center [426, 291] width 83 height 9
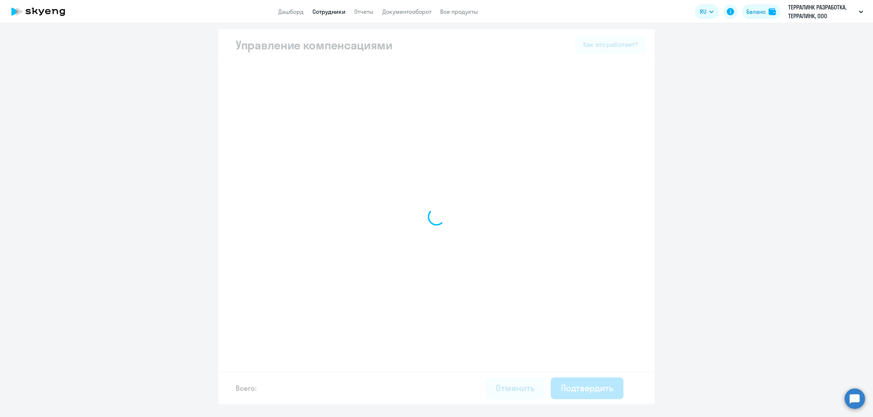
select select "MONTHLY"
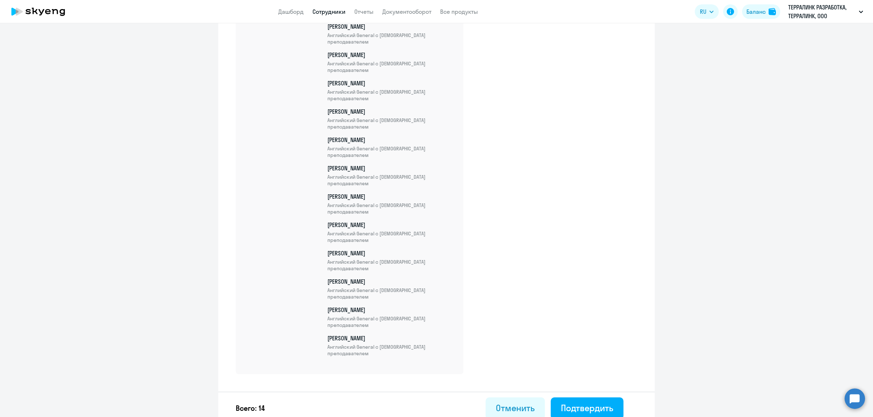
scroll to position [285, 0]
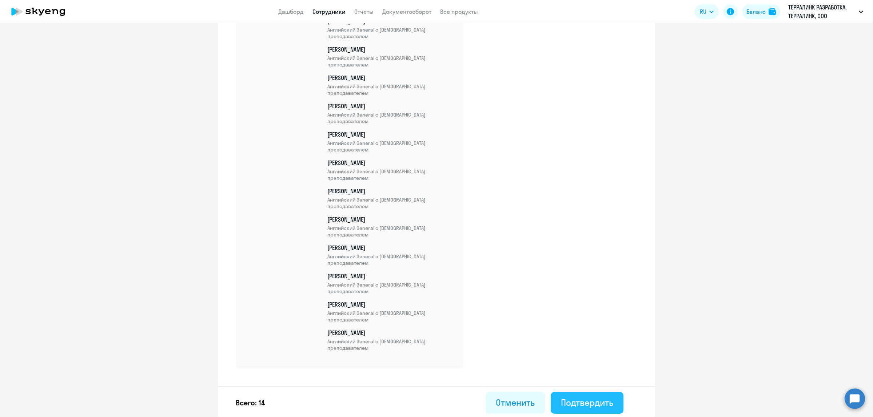
click at [570, 401] on div "Подтвердить" at bounding box center [587, 403] width 52 height 12
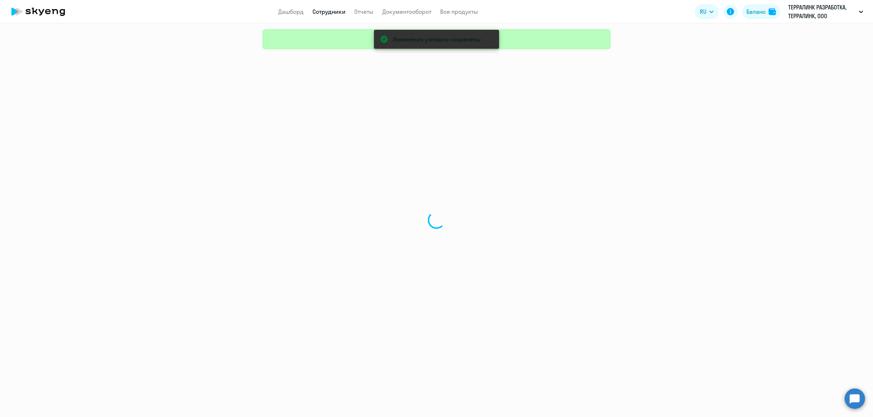
select select "30"
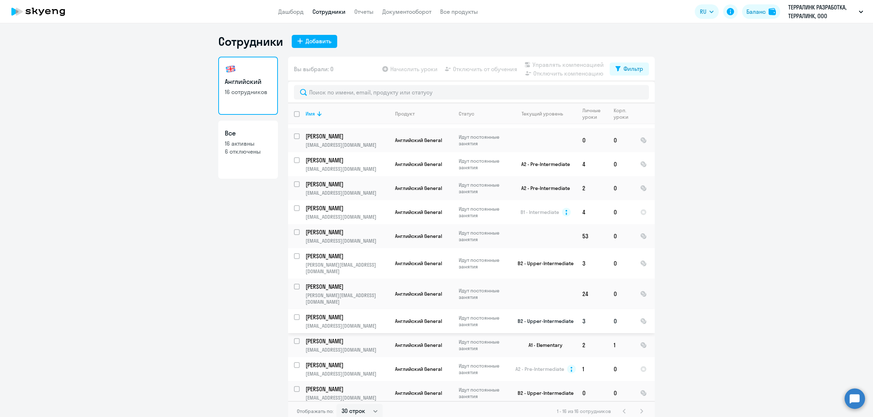
scroll to position [91, 0]
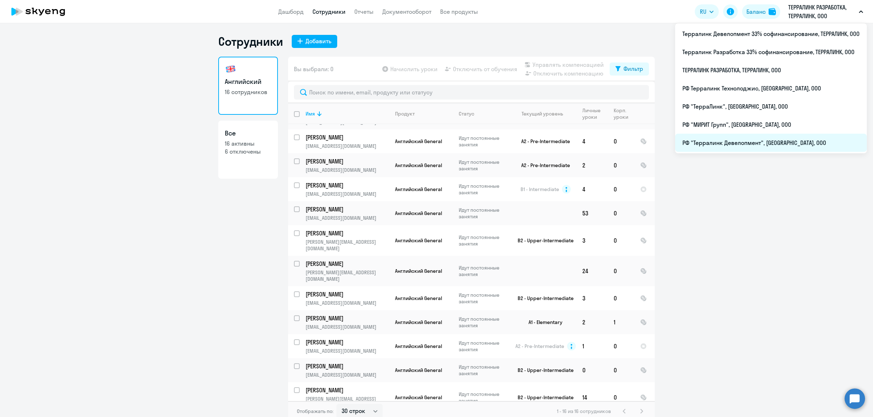
click at [758, 144] on li "РФ "Терралинк Девелопмент", [GEOGRAPHIC_DATA], ООО" at bounding box center [771, 143] width 192 height 18
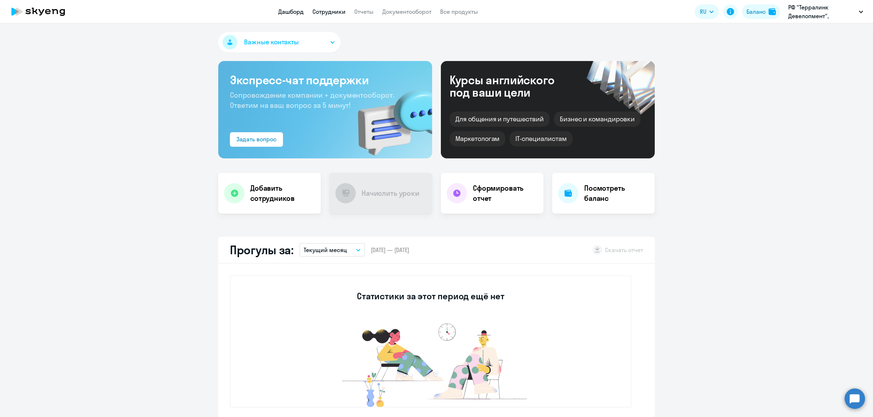
click at [321, 11] on link "Сотрудники" at bounding box center [328, 11] width 33 height 7
select select "30"
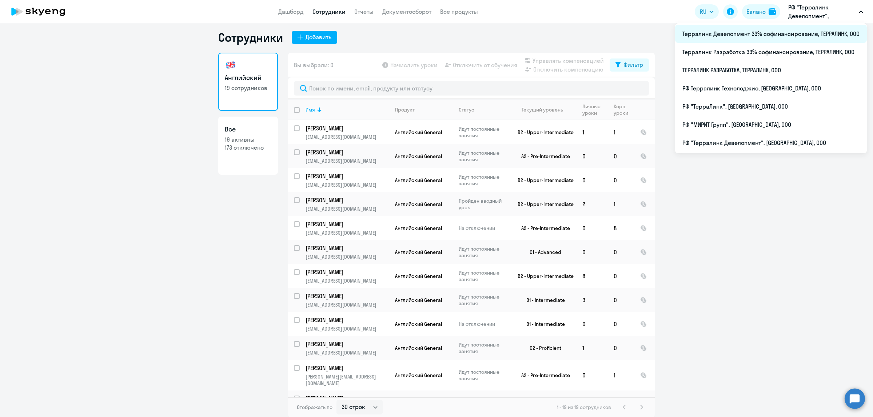
click at [780, 35] on li "Терралинк Девелопмент 33% софинансирование, ТЕРРАЛИНК, ООО" at bounding box center [771, 34] width 192 height 18
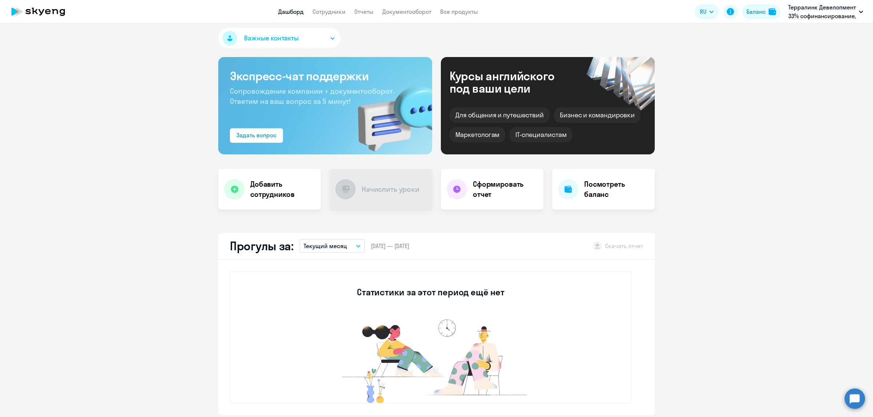
click at [328, 15] on app-menu-item-link "Сотрудники" at bounding box center [328, 11] width 33 height 9
select select "30"
click at [328, 12] on link "Сотрудники" at bounding box center [328, 11] width 33 height 7
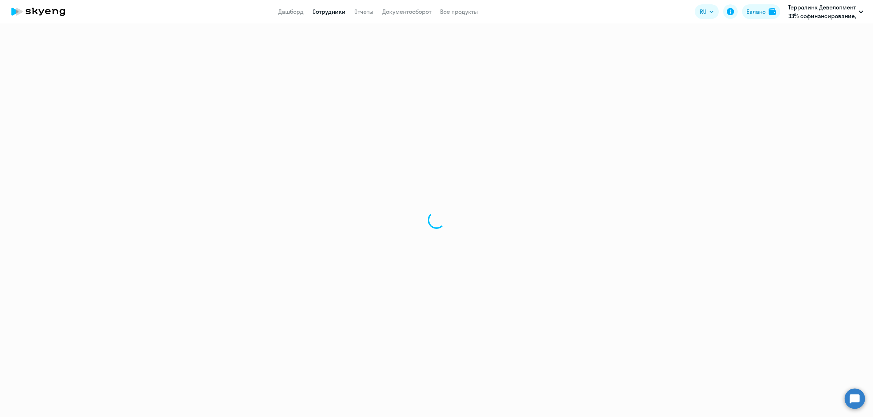
select select "30"
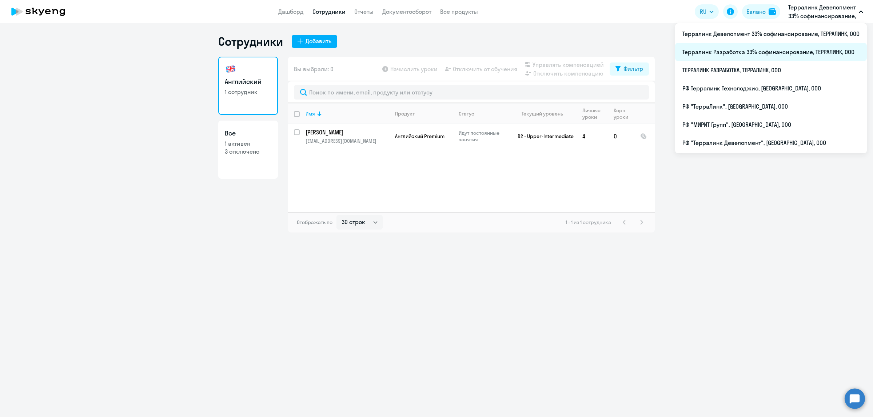
click at [774, 56] on li "Терралинк Разработка 33% софинансирование, ТЕРРАЛИНК, ООО" at bounding box center [771, 52] width 192 height 18
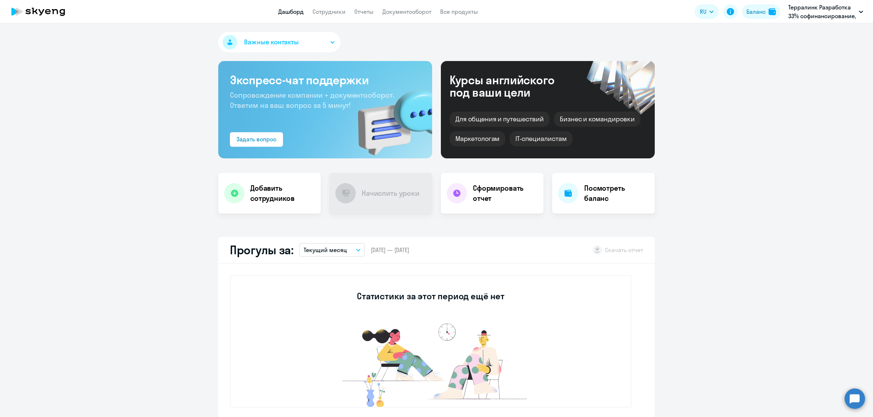
click at [335, 16] on app-header "Дашборд Сотрудники Отчеты Документооборот Все продукты Дашборд Сотрудники Отчет…" at bounding box center [436, 11] width 873 height 23
select select "30"
click at [329, 12] on link "Сотрудники" at bounding box center [328, 11] width 33 height 7
select select "30"
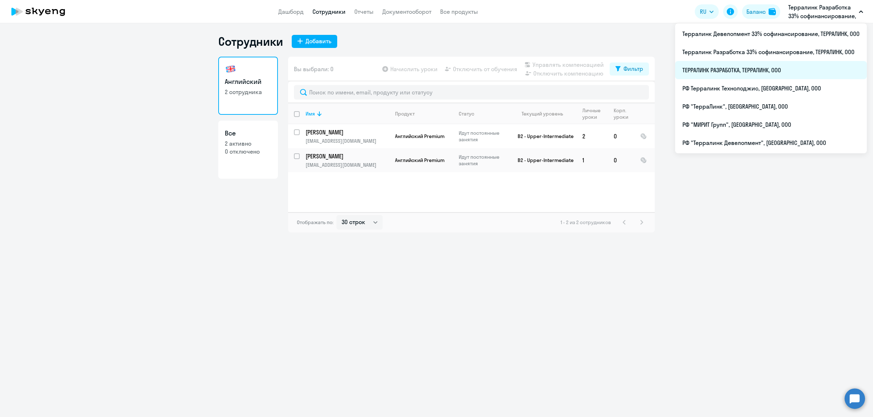
click at [749, 75] on li "ТЕРРАЛИНК РАЗРАБОТКА, ТЕРРАЛИНК, ООО" at bounding box center [771, 70] width 192 height 18
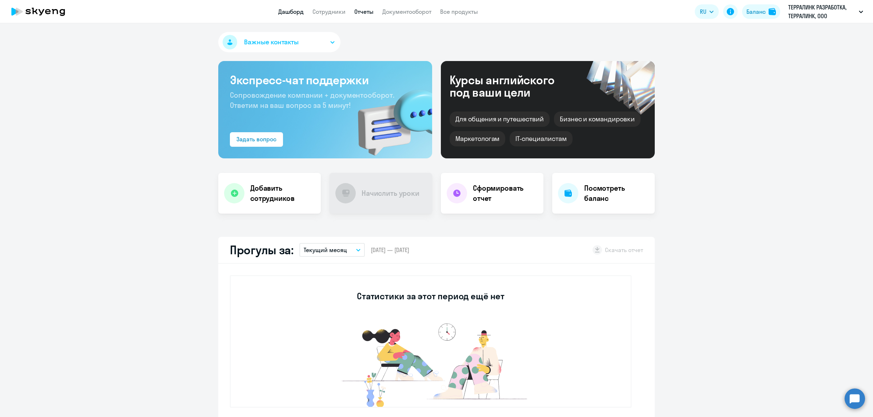
click at [368, 12] on link "Отчеты" at bounding box center [363, 11] width 19 height 7
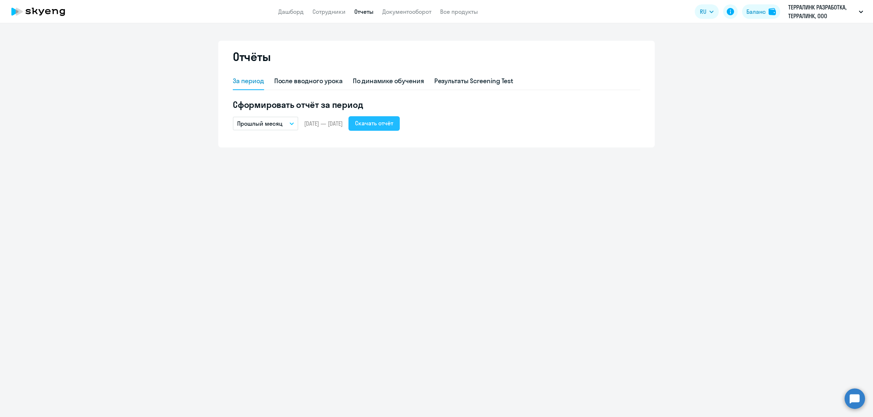
click at [388, 123] on div "Скачать отчёт" at bounding box center [374, 123] width 38 height 9
click at [323, 13] on link "Сотрудники" at bounding box center [328, 11] width 33 height 7
select select "30"
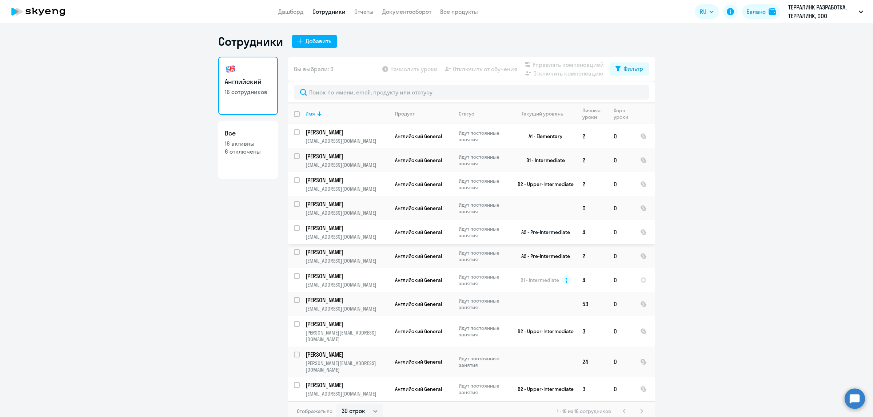
click at [294, 228] on input "select row 22431186" at bounding box center [301, 232] width 15 height 15
checkbox input "true"
click at [464, 67] on span "Отключить от обучения" at bounding box center [485, 69] width 64 height 9
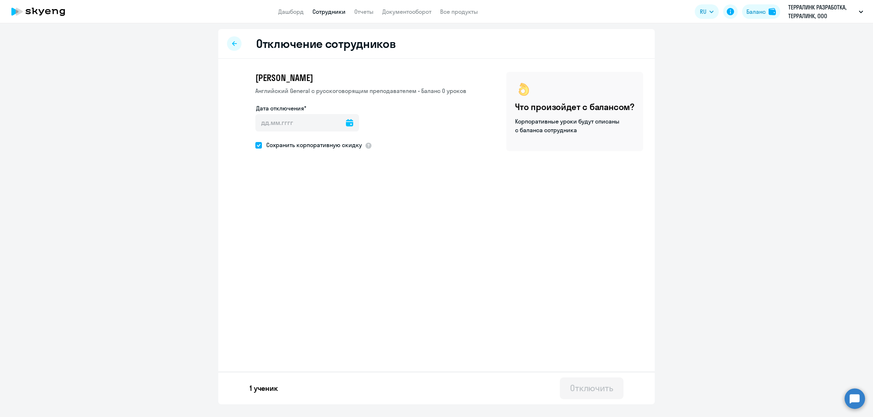
click at [260, 144] on span at bounding box center [258, 145] width 7 height 7
click at [255, 145] on input "Сохранить корпоративную скидку" at bounding box center [255, 145] width 0 height 0
checkbox input "false"
click at [346, 122] on icon at bounding box center [349, 122] width 7 height 7
click at [322, 188] on span "3" at bounding box center [323, 190] width 13 height 13
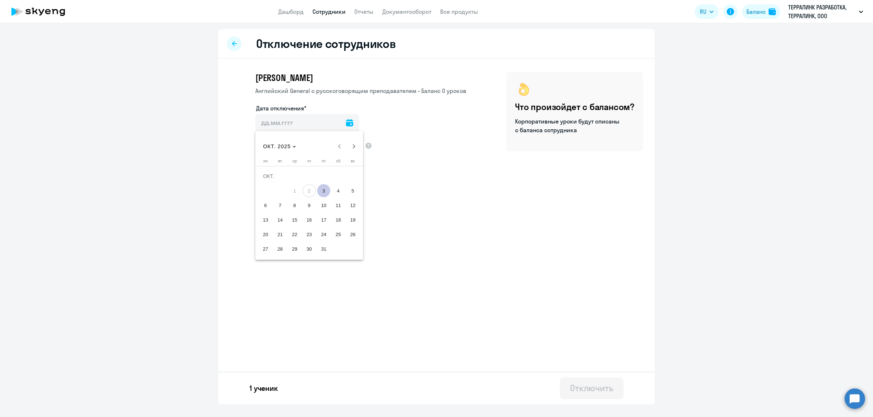
type input "03.10.2025"
type input "3.10.2025"
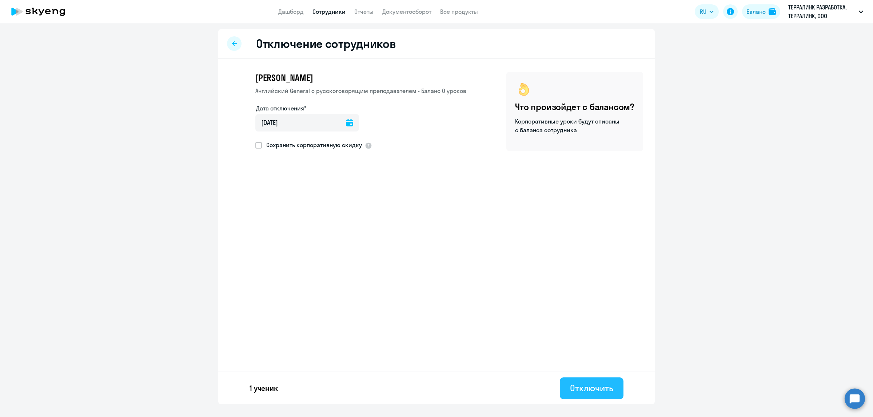
click at [572, 389] on div "Отключить" at bounding box center [591, 388] width 43 height 12
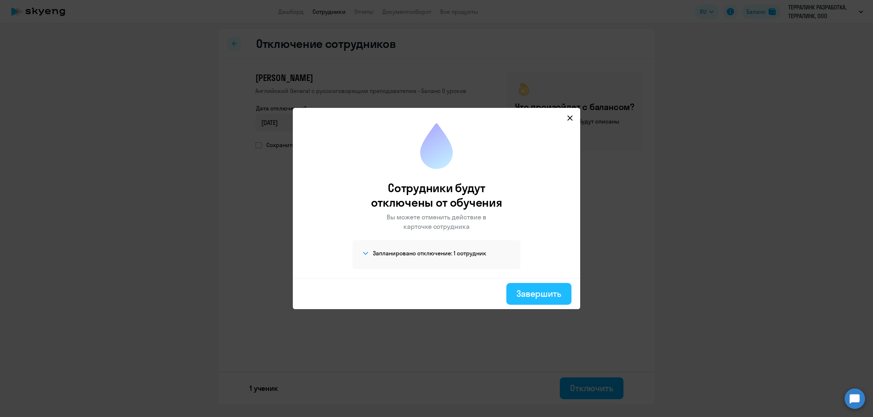
click at [544, 291] on div "Завершить" at bounding box center [538, 294] width 45 height 12
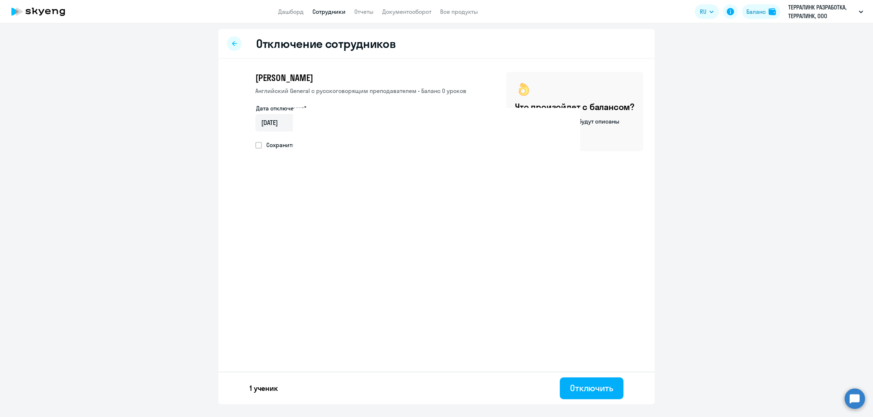
select select "30"
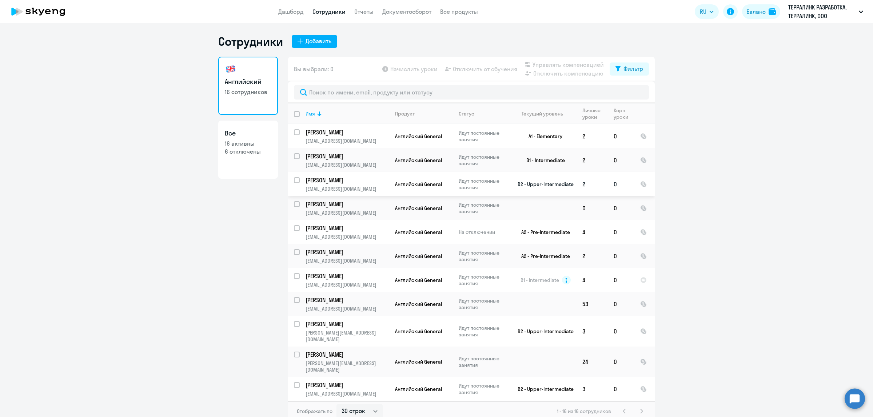
click at [312, 179] on p "Ручьев Александр Иванович" at bounding box center [346, 180] width 82 height 8
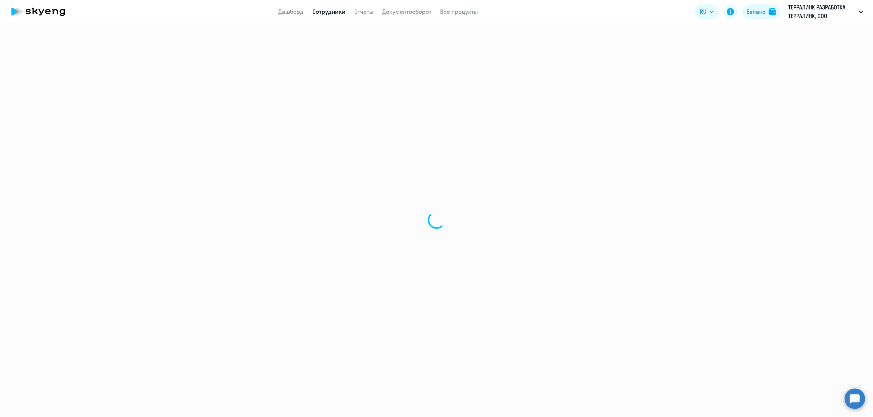
select select "english"
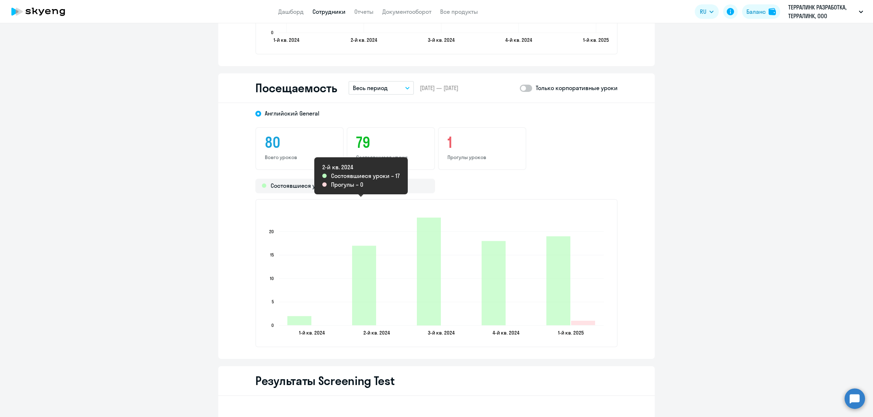
scroll to position [909, 0]
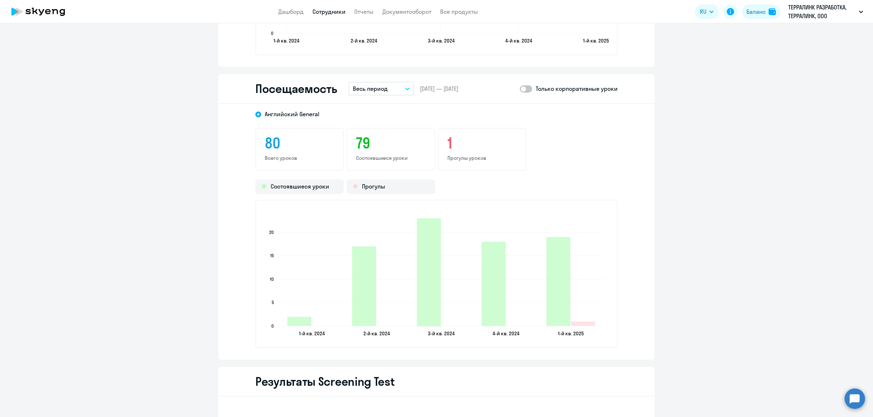
click at [381, 88] on p "Весь период" at bounding box center [370, 88] width 35 height 9
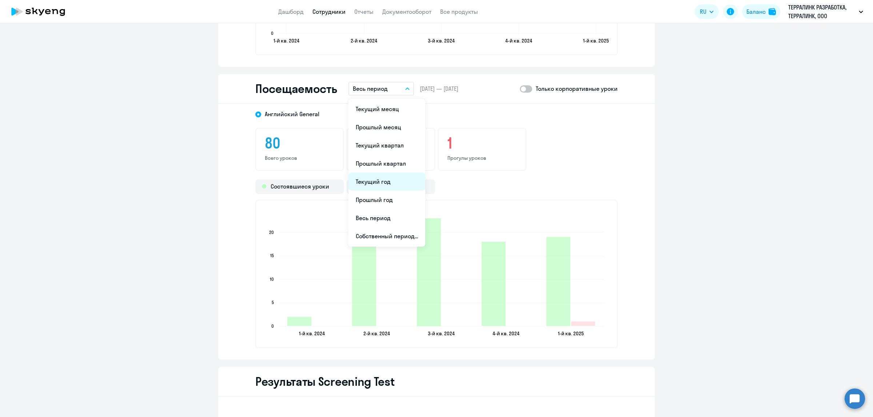
click at [388, 175] on li "Текущий год" at bounding box center [386, 182] width 77 height 18
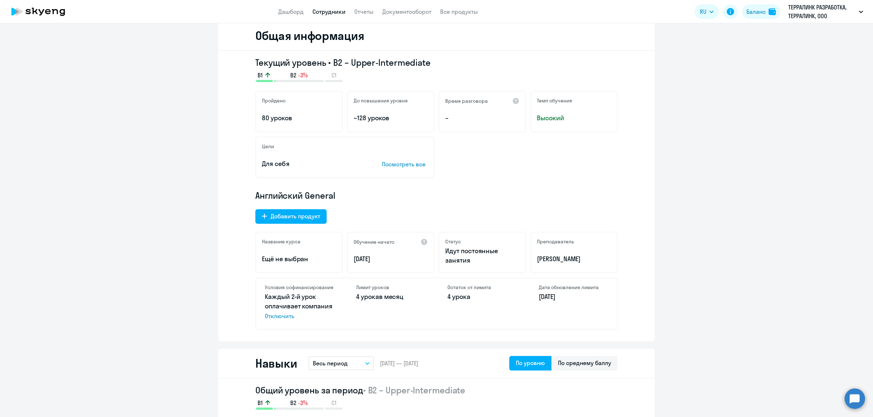
scroll to position [0, 0]
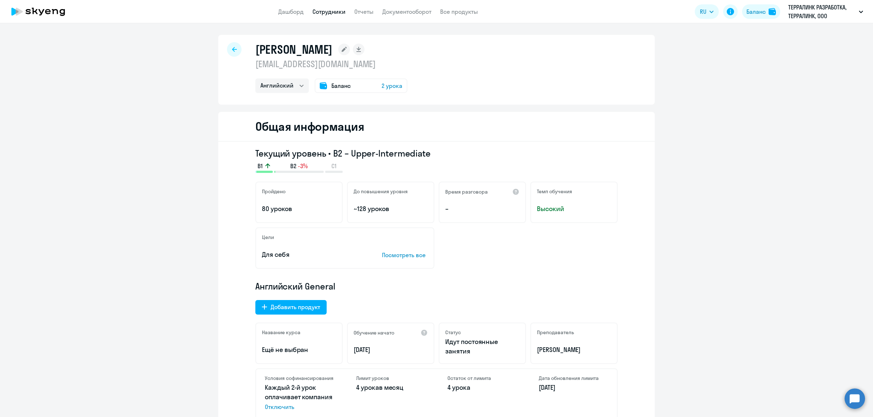
click at [326, 10] on link "Сотрудники" at bounding box center [328, 11] width 33 height 7
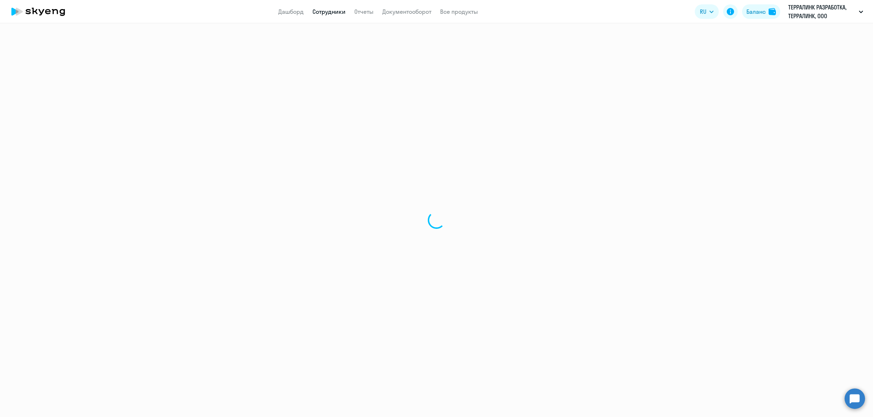
select select "30"
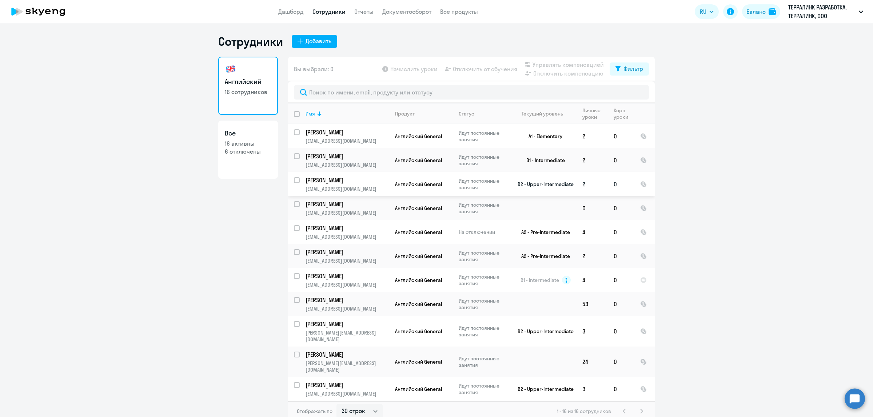
click at [294, 177] on input "select row 20433022" at bounding box center [301, 184] width 15 height 15
checkbox input "true"
click at [456, 71] on span "Отключить от обучения" at bounding box center [485, 69] width 64 height 9
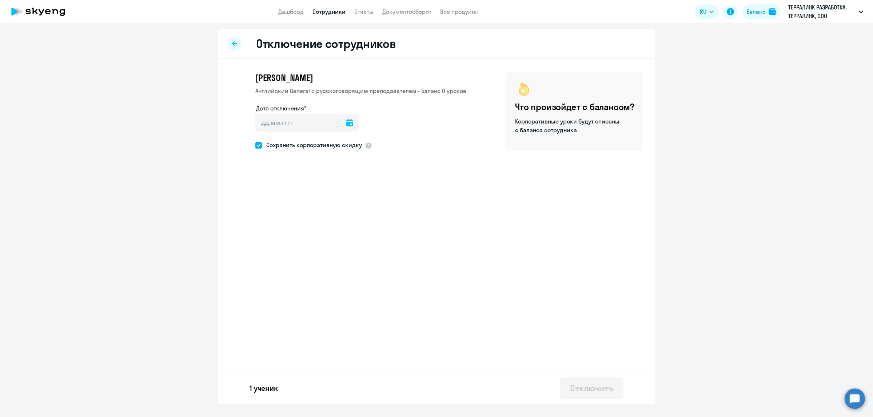
click at [258, 144] on span at bounding box center [258, 145] width 7 height 7
click at [255, 145] on input "Сохранить корпоративную скидку" at bounding box center [255, 145] width 0 height 0
checkbox input "false"
click at [346, 119] on div at bounding box center [349, 122] width 7 height 17
click at [346, 125] on icon at bounding box center [349, 122] width 7 height 7
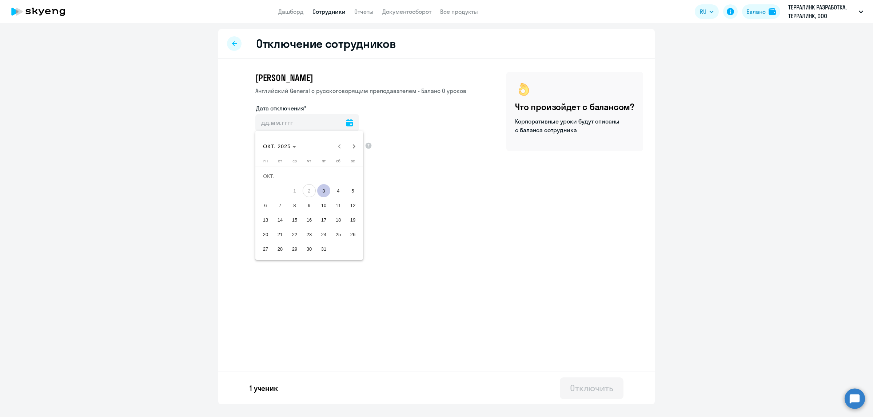
click at [324, 187] on span "3" at bounding box center [323, 190] width 13 height 13
type input "03.10.2025"
type input "3.10.2025"
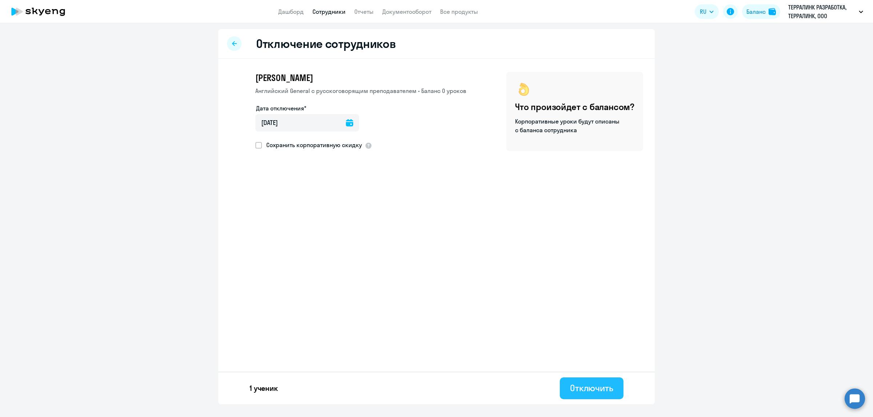
click at [591, 386] on div "Отключить" at bounding box center [591, 388] width 43 height 12
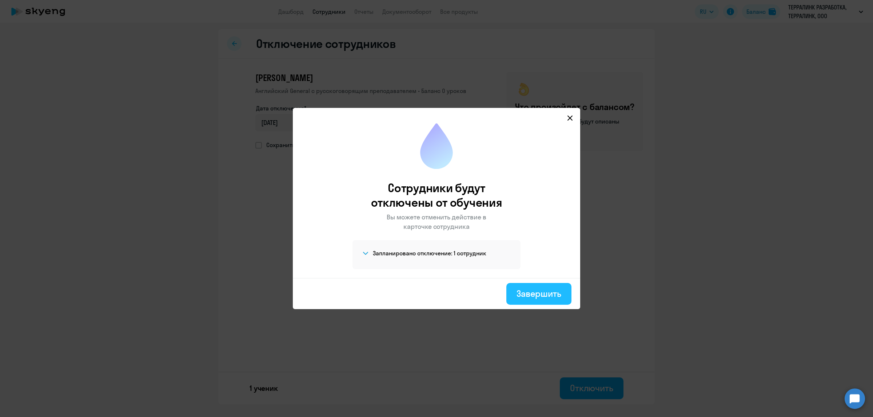
click at [531, 297] on div "Завершить" at bounding box center [538, 294] width 45 height 12
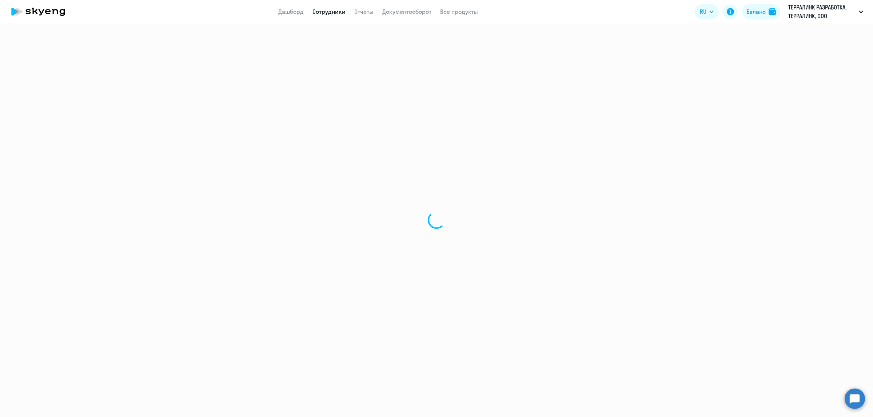
select select "30"
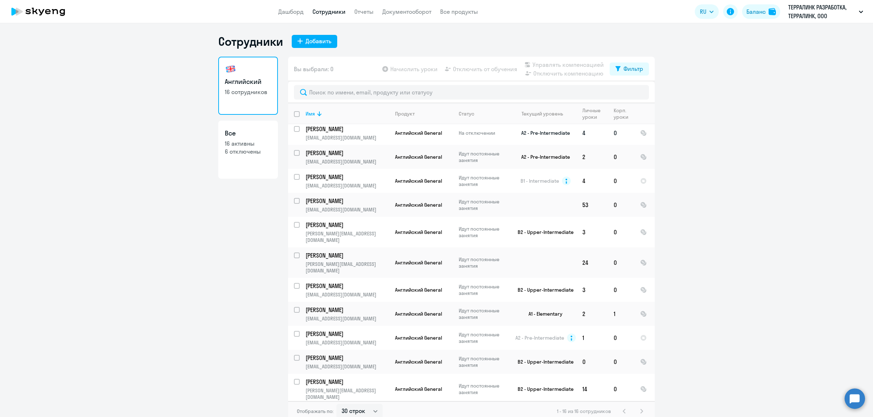
scroll to position [103, 0]
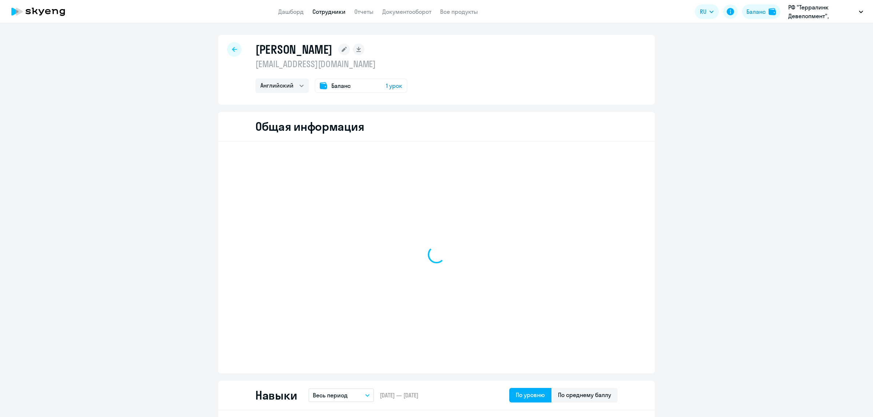
select select "english"
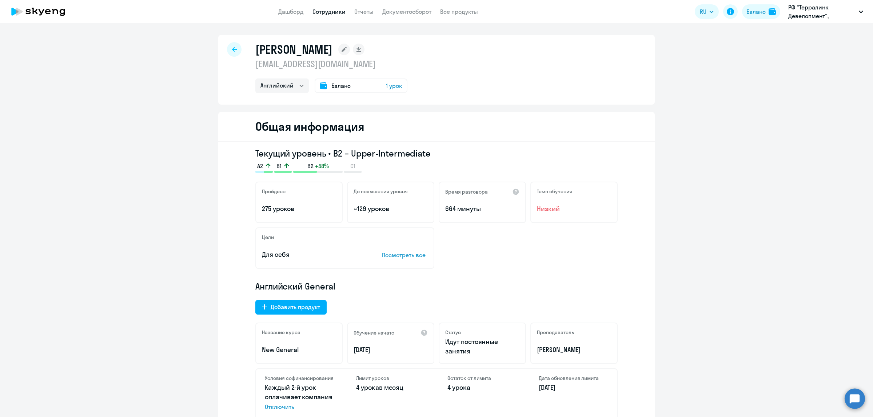
drag, startPoint x: 410, startPoint y: 51, endPoint x: 244, endPoint y: 53, distance: 165.8
click at [244, 53] on div "Воропаева Елена Васильевна voropaevae@terralink-global.com Английский Баланс 1 …" at bounding box center [436, 70] width 436 height 70
copy h1 "[PERSON_NAME]"
drag, startPoint x: 391, startPoint y: 66, endPoint x: 248, endPoint y: 69, distance: 142.9
click at [248, 69] on div "Воропаева Елена Васильевна voropaevae@terralink-global.com Английский Баланс 1 …" at bounding box center [436, 70] width 436 height 70
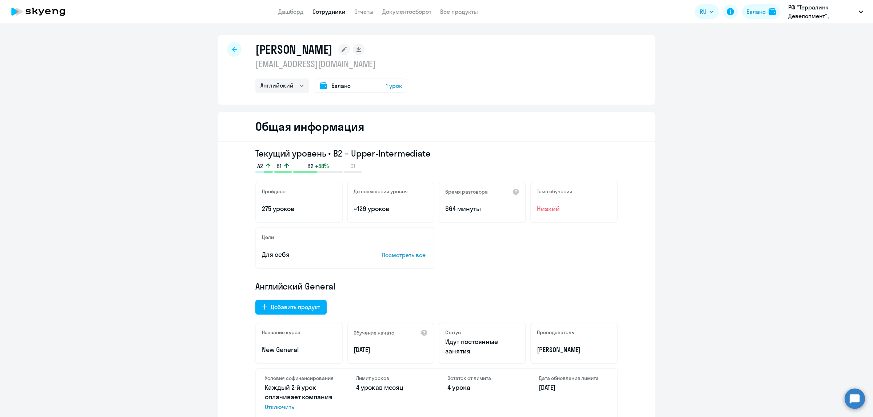
copy p "[EMAIL_ADDRESS][DOMAIN_NAME]"
click at [350, 52] on rect at bounding box center [344, 50] width 12 height 12
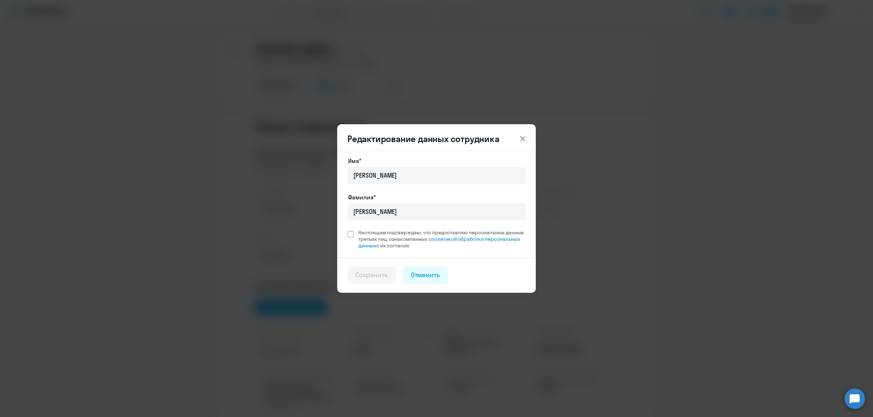
click at [522, 142] on icon at bounding box center [522, 139] width 9 height 9
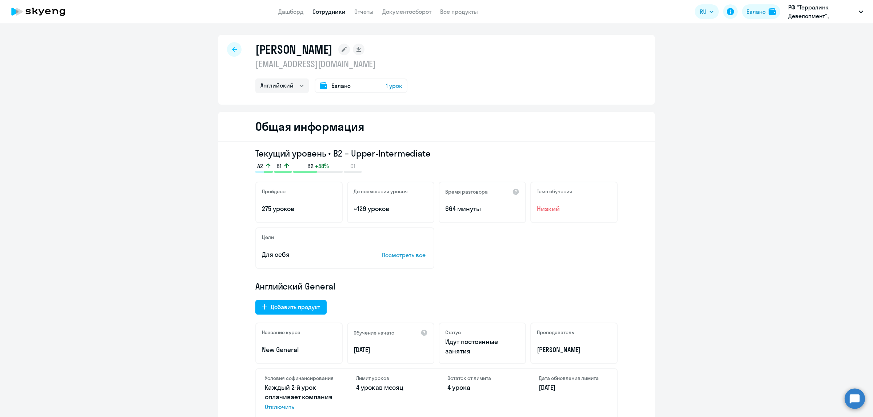
click at [325, 84] on div "Баланс 1 урок" at bounding box center [360, 86] width 93 height 15
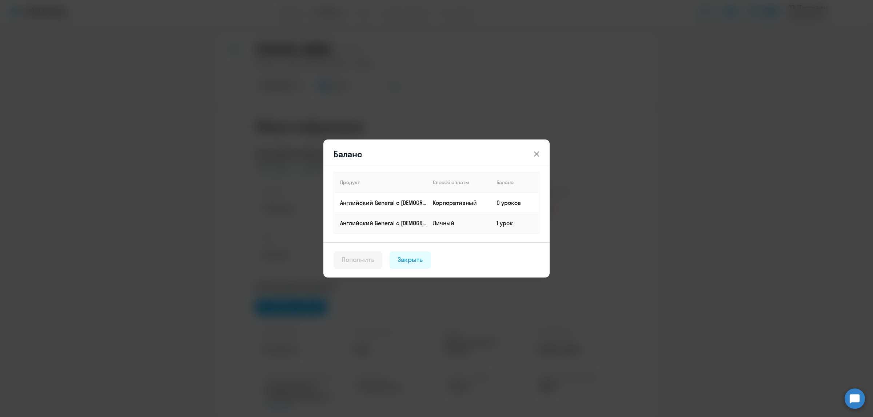
click at [535, 158] on icon at bounding box center [536, 154] width 9 height 9
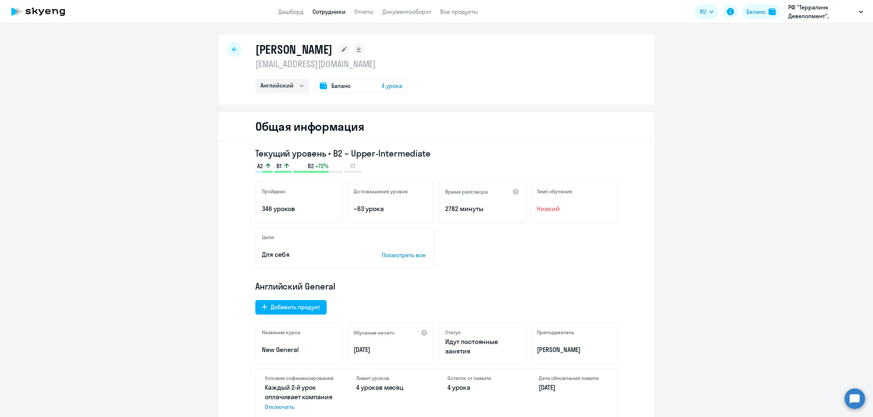
select select "english"
drag, startPoint x: 401, startPoint y: 51, endPoint x: 253, endPoint y: 53, distance: 148.3
click at [255, 53] on div "[PERSON_NAME]" at bounding box center [331, 49] width 152 height 15
copy h1 "[PERSON_NAME]"
click at [340, 85] on span "Баланс" at bounding box center [340, 85] width 19 height 9
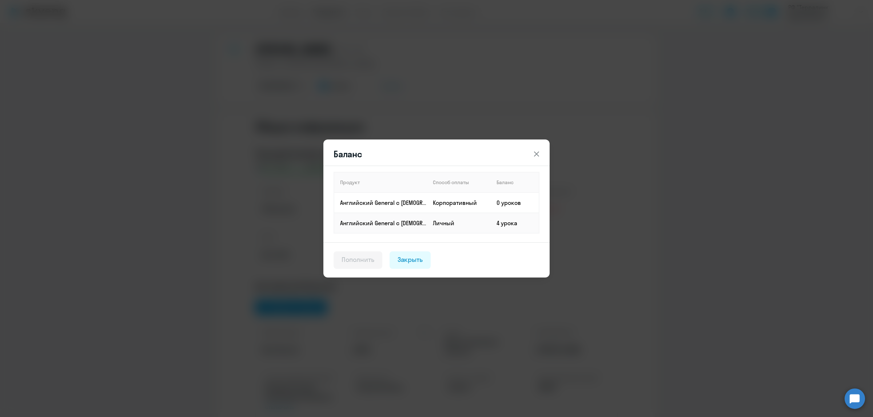
click at [537, 156] on icon at bounding box center [536, 154] width 9 height 9
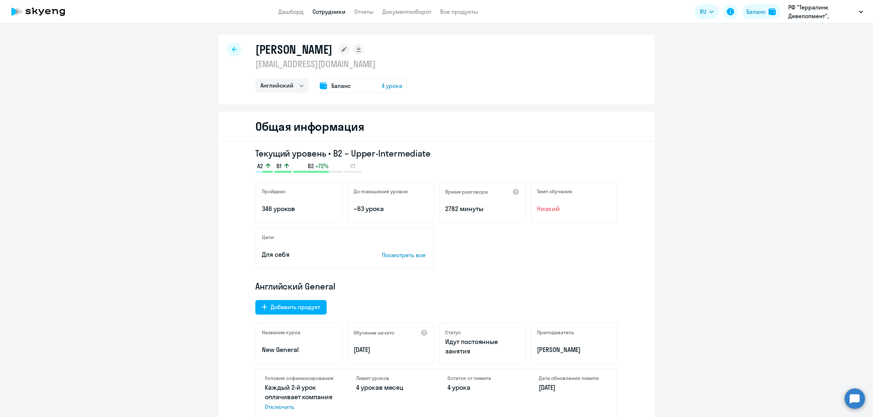
drag, startPoint x: 389, startPoint y: 66, endPoint x: 253, endPoint y: 67, distance: 136.0
click at [255, 67] on p "[EMAIL_ADDRESS][DOMAIN_NAME]" at bounding box center [331, 64] width 152 height 12
copy p "[EMAIL_ADDRESS][DOMAIN_NAME]"
